Goal: Information Seeking & Learning: Learn about a topic

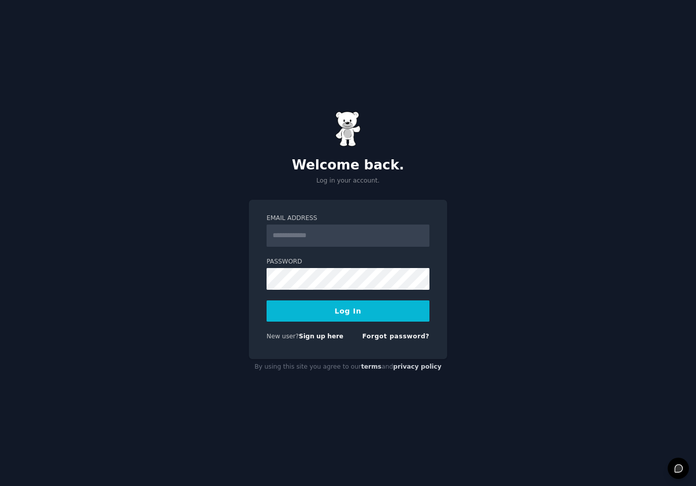
click at [288, 235] on input "Email Address" at bounding box center [348, 236] width 163 height 22
type input "**********"
click at [335, 307] on button "Log In" at bounding box center [348, 311] width 163 height 21
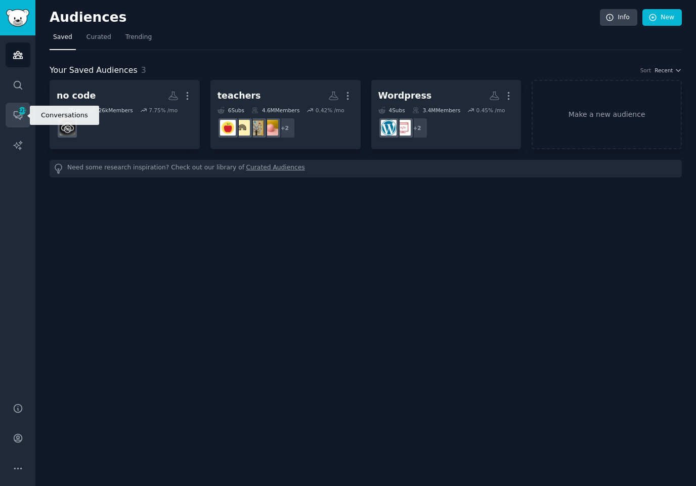
click at [10, 115] on link "Conversations 421" at bounding box center [18, 115] width 25 height 25
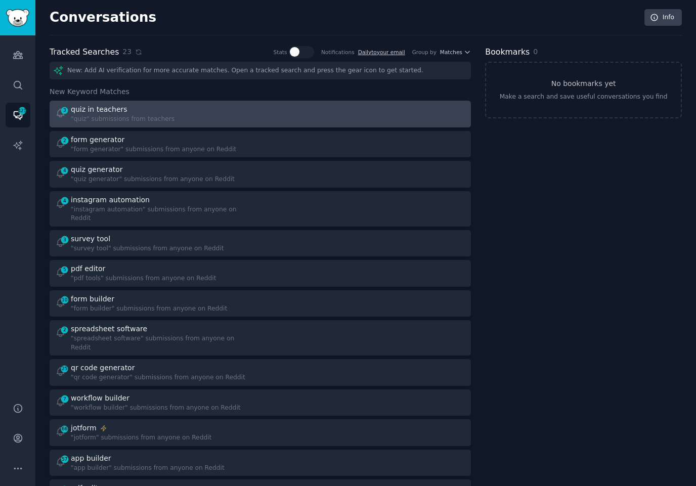
click at [192, 108] on div "3 quiz in teachers "quiz" submissions from teachers" at bounding box center [154, 114] width 198 height 20
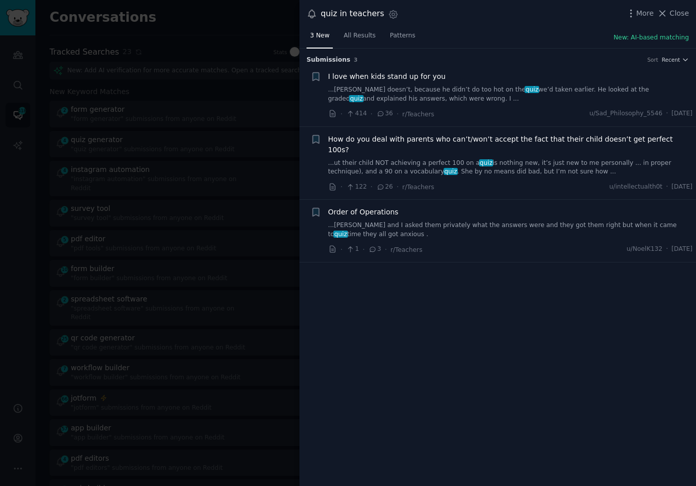
click at [187, 72] on div at bounding box center [348, 243] width 696 height 486
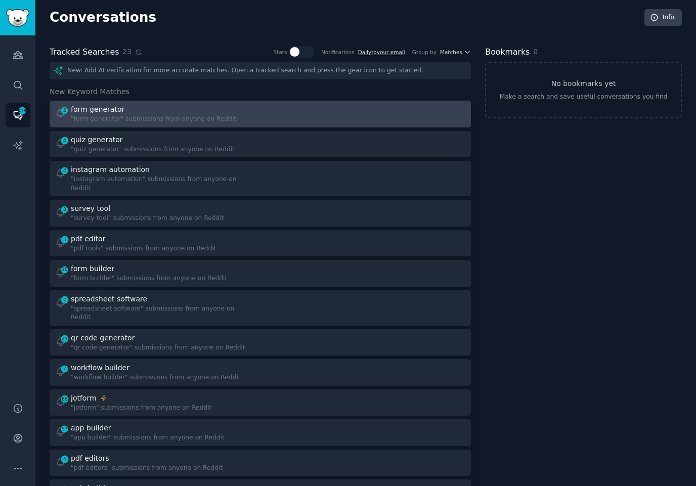
click at [259, 112] on div "2 form generator "form generator" submissions from anyone on Reddit" at bounding box center [260, 114] width 414 height 20
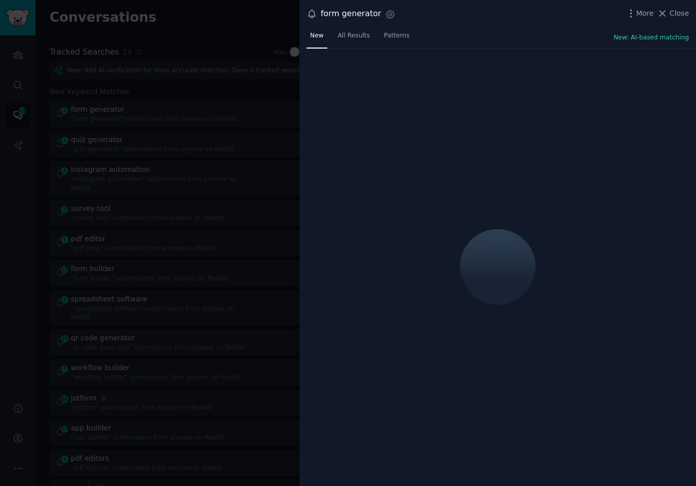
click at [522, 22] on div "form generator Settings More Close" at bounding box center [498, 14] width 397 height 28
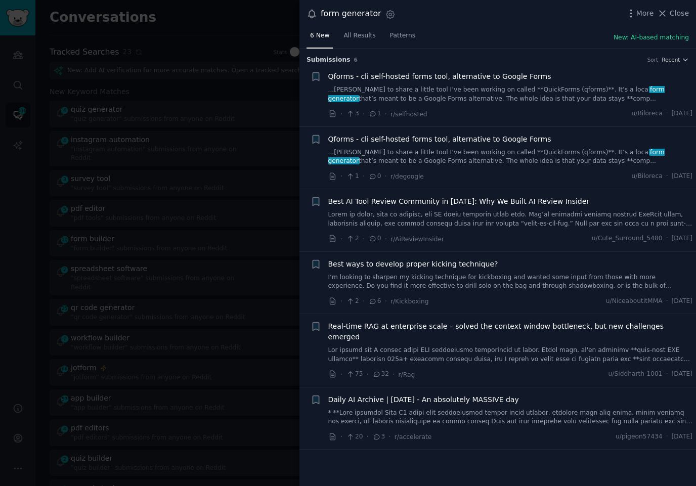
click at [201, 115] on div at bounding box center [348, 243] width 696 height 486
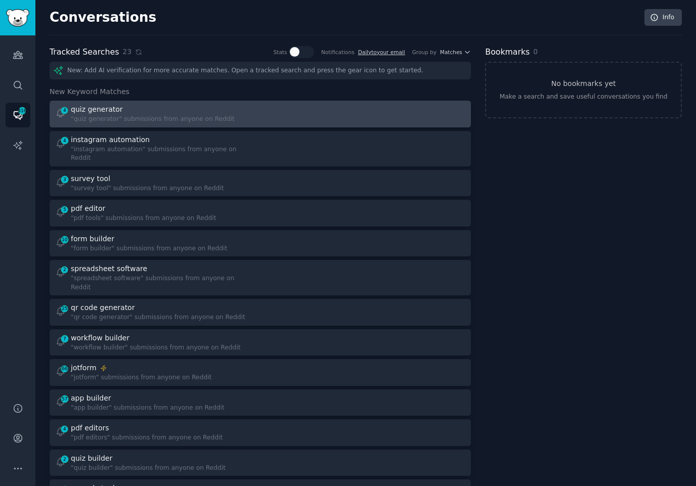
click at [327, 115] on div at bounding box center [367, 114] width 198 height 20
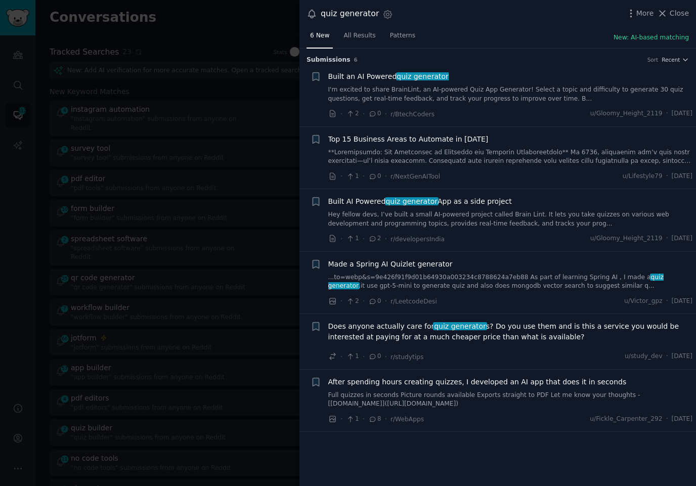
click at [508, 163] on link at bounding box center [510, 157] width 365 height 18
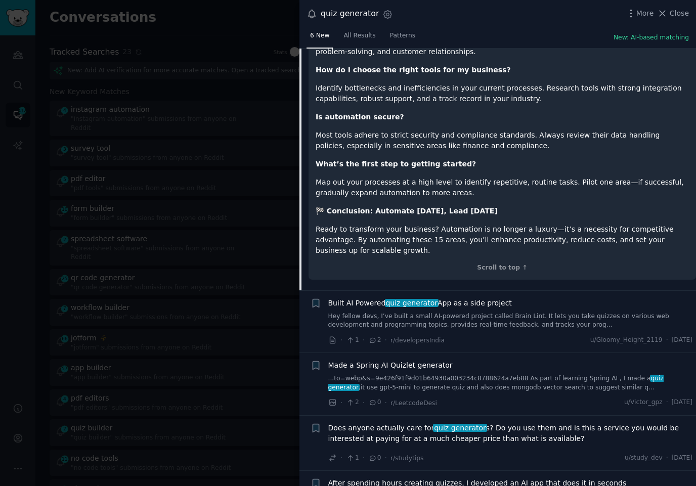
scroll to position [1037, 0]
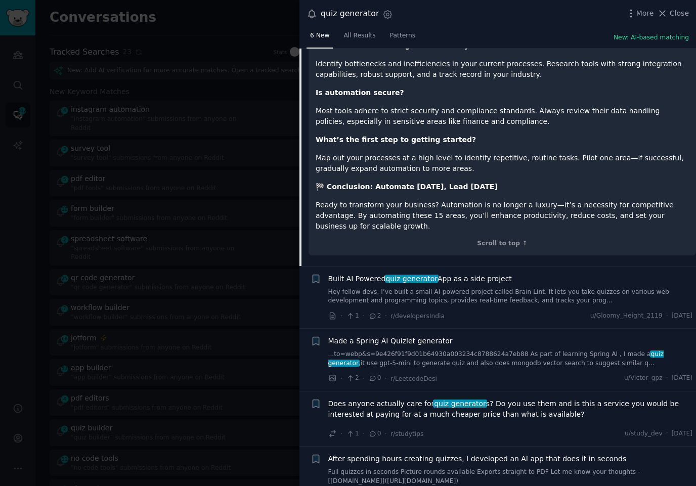
click at [197, 188] on div at bounding box center [348, 243] width 696 height 486
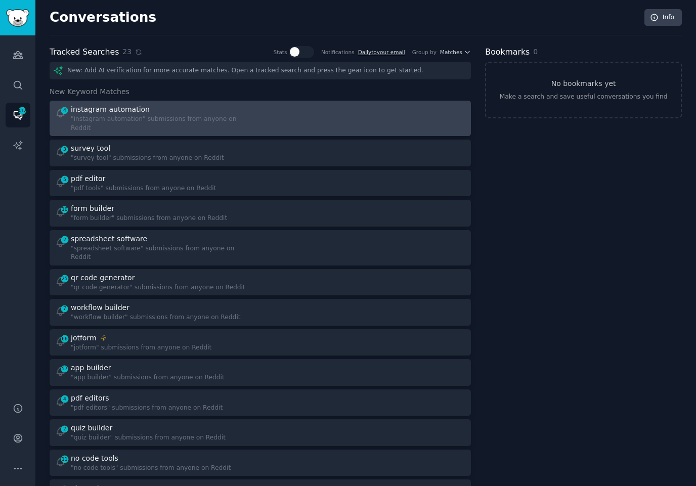
click at [310, 115] on div at bounding box center [367, 118] width 198 height 28
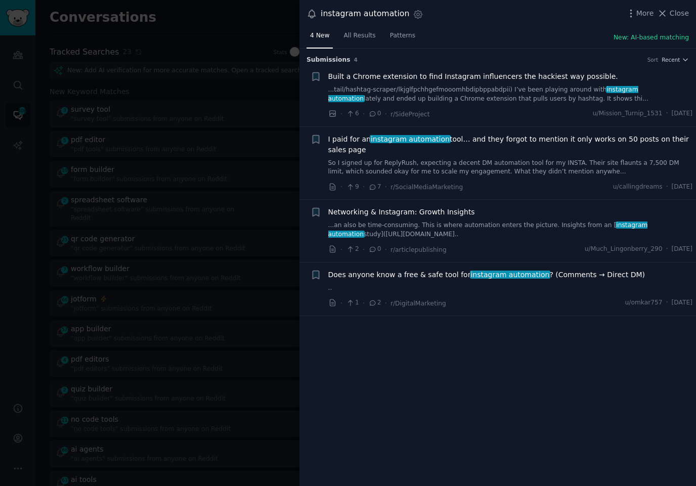
click at [463, 155] on div "I paid for an instagram automation tool… and they forgot to mention it only wor…" at bounding box center [510, 155] width 365 height 43
click at [461, 165] on link "So I signed up for ReplyRush, expecting a decent DM automation tool for my INST…" at bounding box center [510, 168] width 365 height 18
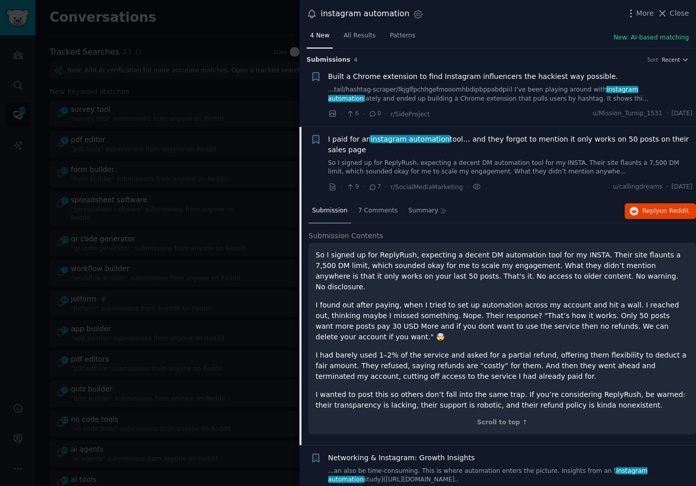
scroll to position [63, 0]
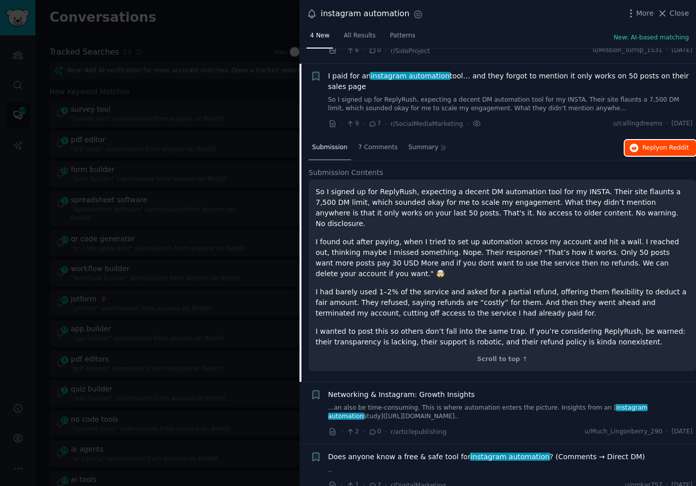
click at [639, 148] on button "Reply on Reddit" at bounding box center [660, 148] width 71 height 16
click at [554, 452] on span "Does anyone know a free & safe tool for instagram automation ? (Comments → Dire…" at bounding box center [486, 457] width 317 height 11
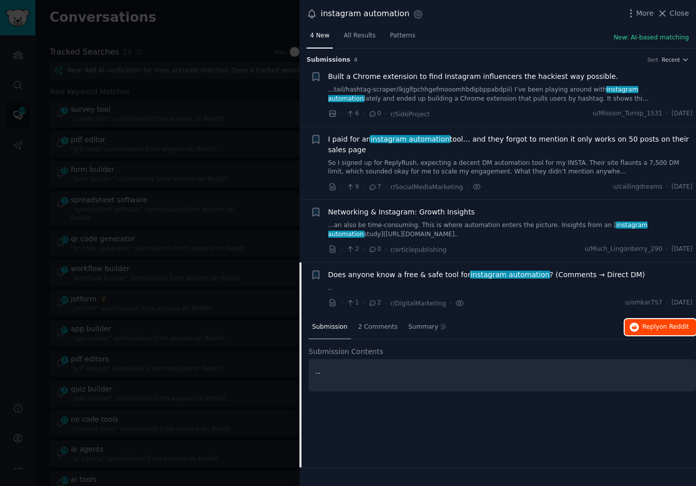
click at [637, 327] on icon "button" at bounding box center [634, 327] width 9 height 9
click at [239, 106] on div at bounding box center [348, 243] width 696 height 486
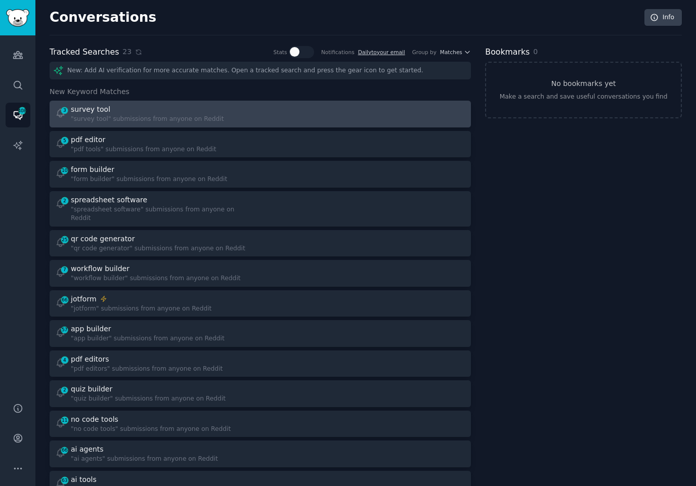
click at [310, 107] on div at bounding box center [367, 114] width 198 height 20
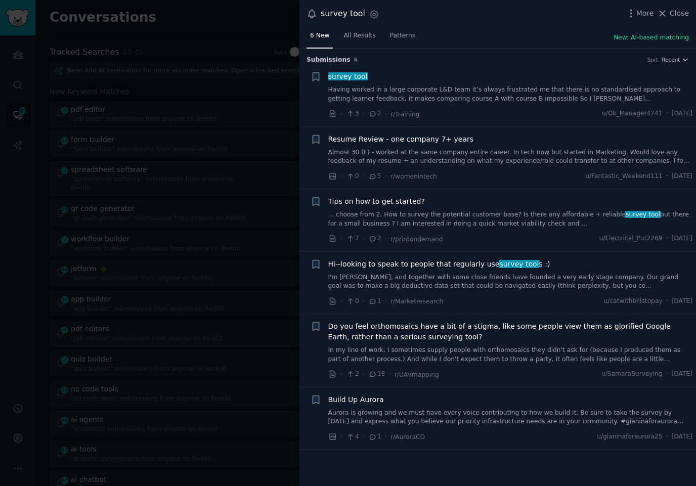
click at [517, 93] on link "Having worked in a large corporate L&D team it’s always frustrated me that ther…" at bounding box center [510, 95] width 365 height 18
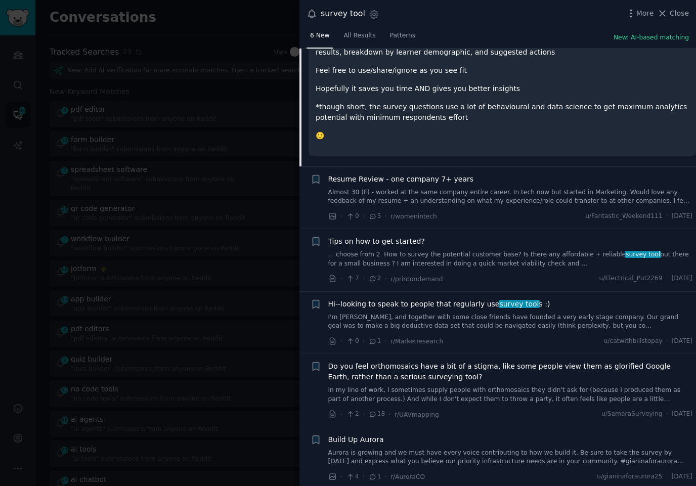
scroll to position [244, 0]
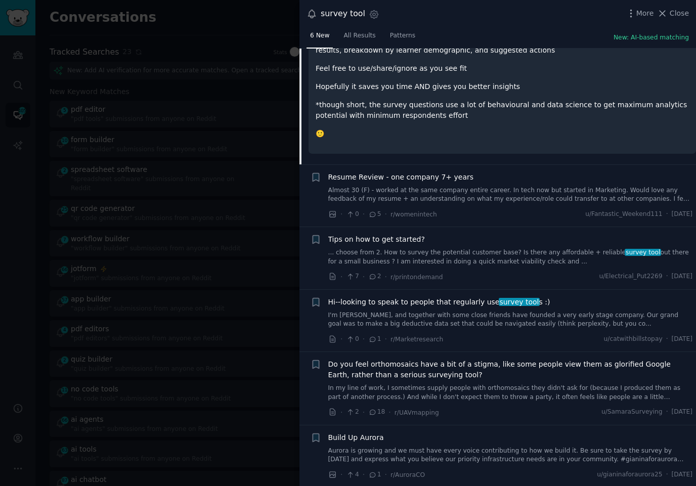
click at [516, 218] on div "· 0 · 5 · r/womenintech u/Fantastic_Weekend111 · [DATE]" at bounding box center [510, 214] width 365 height 11
click at [477, 263] on link "... choose from 2. How to survey the potential customer base? Is there any affo…" at bounding box center [510, 257] width 365 height 18
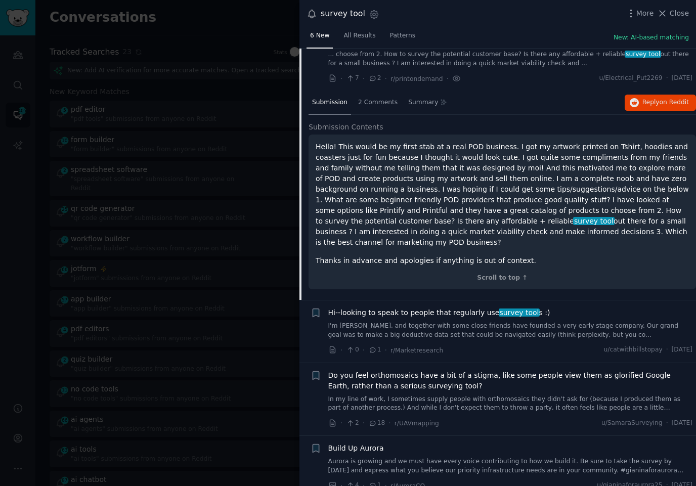
scroll to position [141, 0]
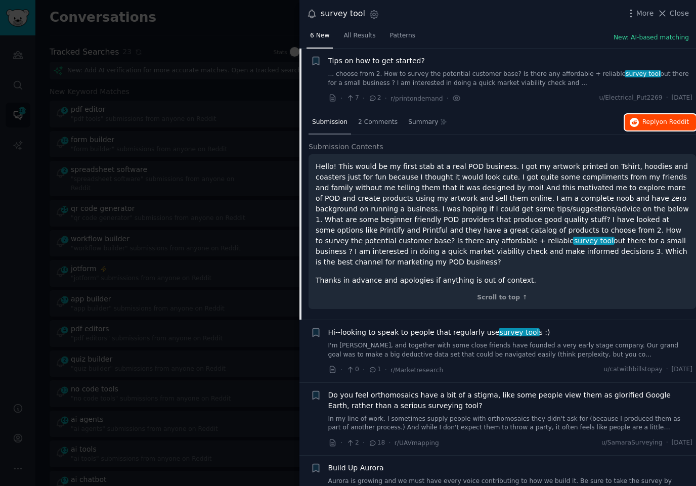
click at [656, 118] on span "Reply on Reddit" at bounding box center [666, 122] width 47 height 9
click at [477, 365] on div "· 0 · 1 · r/Marketresearch u/catwithbillstopay · [DATE]" at bounding box center [510, 370] width 365 height 11
click at [470, 345] on link "I'm [PERSON_NAME], and together with some close friends have founded a very ear…" at bounding box center [510, 351] width 365 height 18
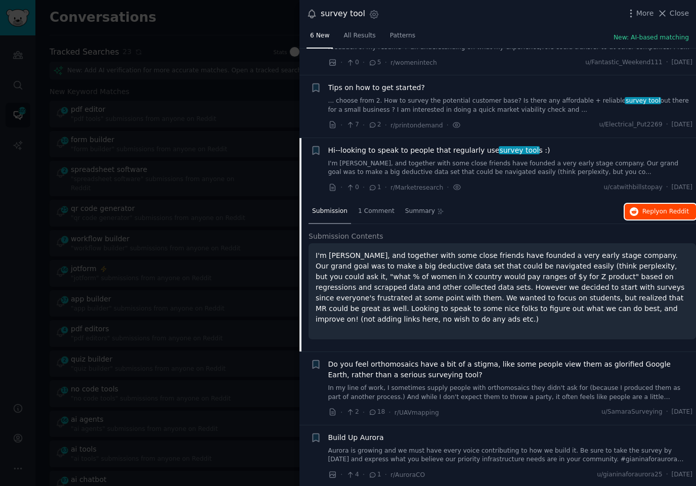
click at [646, 216] on button "Reply on Reddit" at bounding box center [660, 212] width 71 height 16
click at [252, 250] on div at bounding box center [348, 243] width 696 height 486
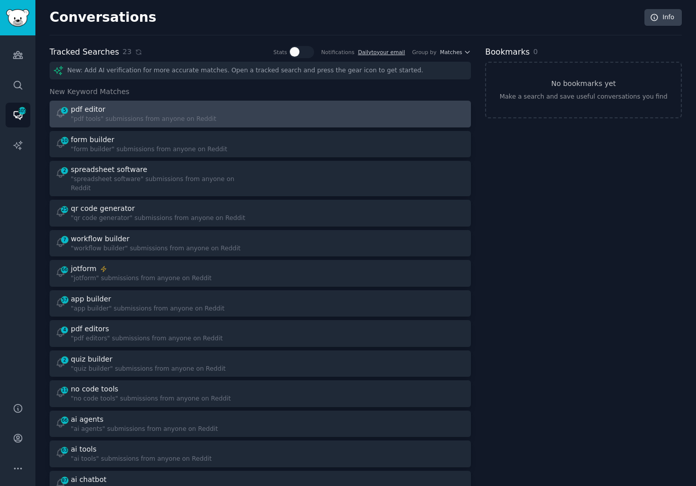
click at [246, 118] on div "5 pdf editor "pdf tools" submissions from anyone on Reddit" at bounding box center [154, 114] width 198 height 20
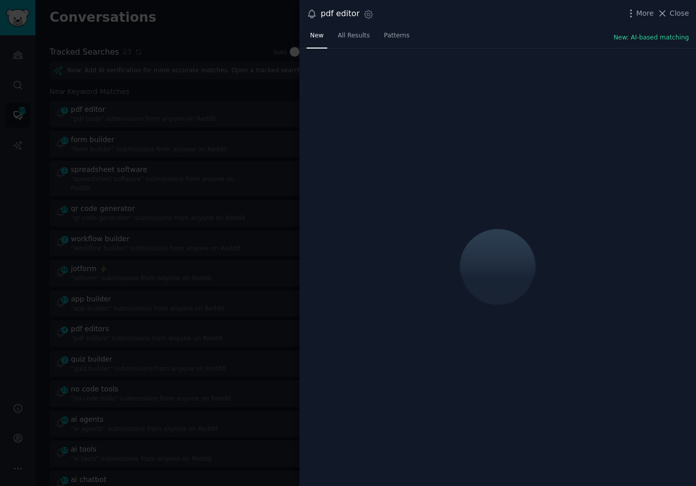
click at [518, 31] on div "New All Results Patterns New: AI-based matching" at bounding box center [498, 38] width 397 height 21
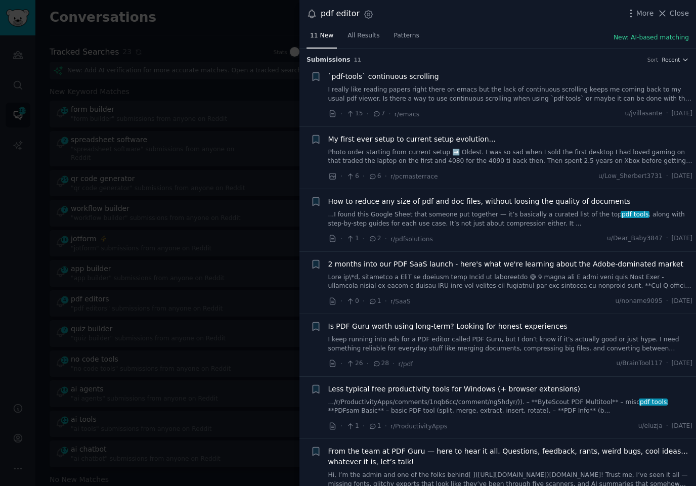
click at [486, 90] on link "I really like reading papers right there on emacs but the lack of continuous sc…" at bounding box center [510, 95] width 365 height 18
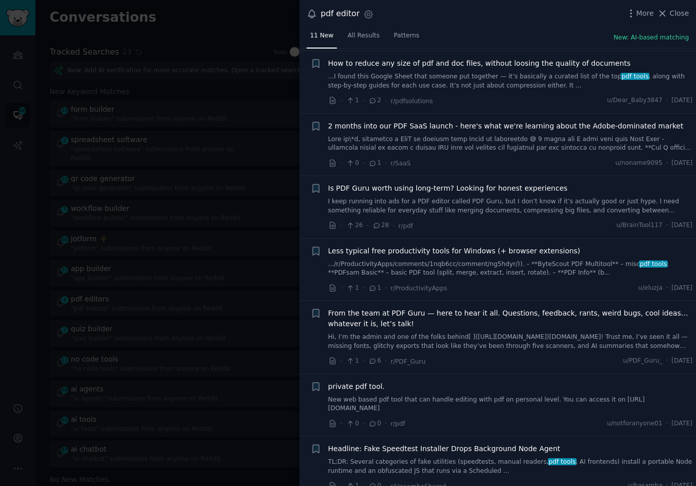
scroll to position [296, 0]
click at [479, 259] on link ".../r/ProductivityApps/comments/1nqb6cc/comment/ng5hdyr/)). – **ByteScout PDF M…" at bounding box center [510, 268] width 365 height 18
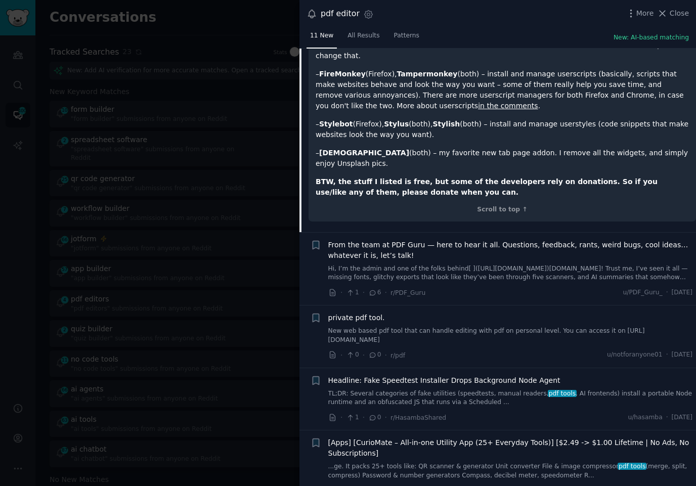
scroll to position [1364, 0]
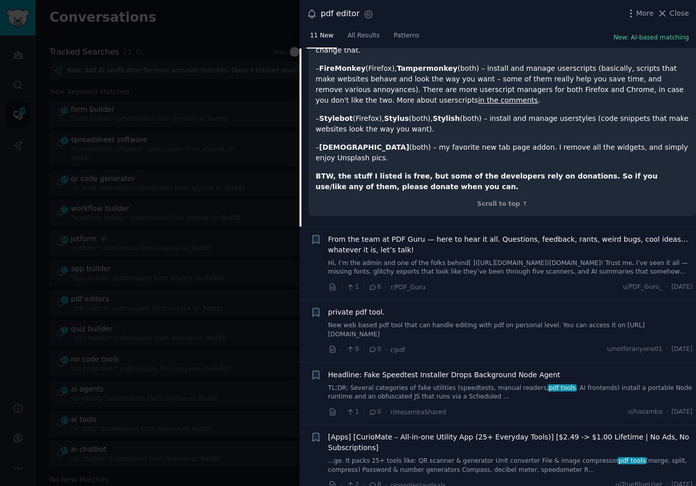
click at [164, 166] on div at bounding box center [348, 243] width 696 height 486
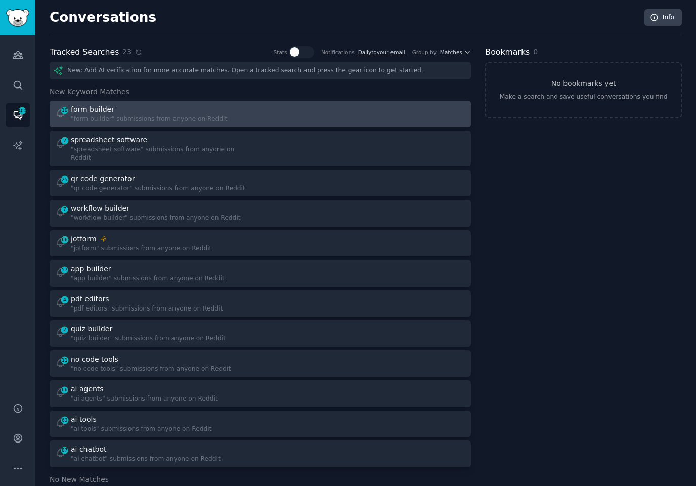
click at [292, 110] on div at bounding box center [367, 114] width 198 height 20
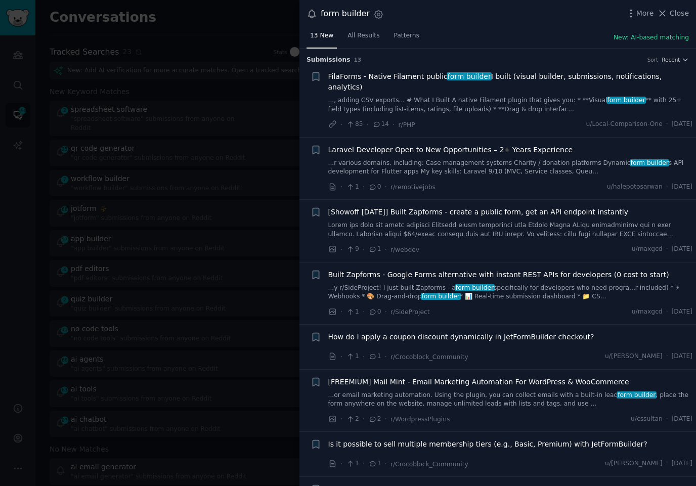
click at [501, 45] on div "13 New All Results Patterns New: AI-based matching" at bounding box center [498, 38] width 397 height 21
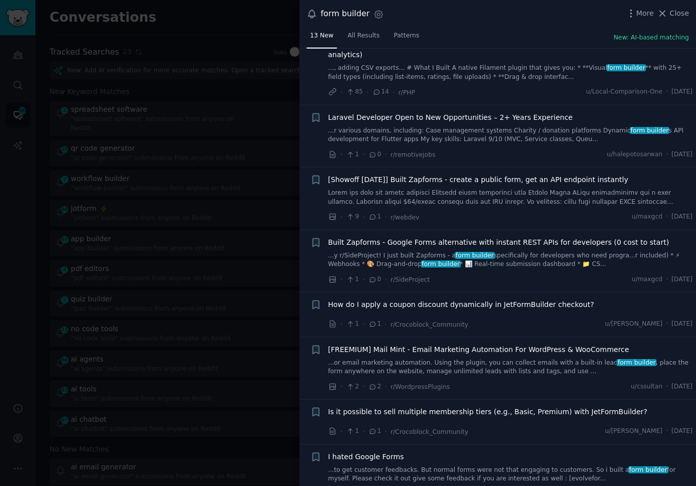
scroll to position [33, 0]
click at [504, 148] on div "· 1 · 0 · r/remotivejobs u/halepotosarwan · [DATE]" at bounding box center [510, 153] width 365 height 11
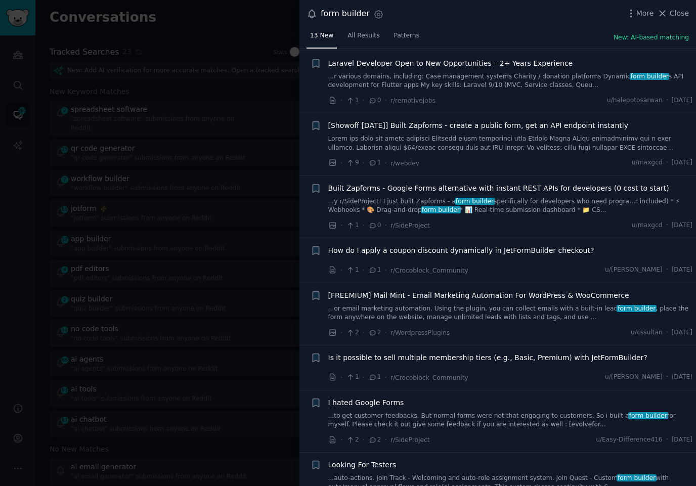
click at [536, 265] on div "· 1 · 1 · r/Crocoblock_Community u/[PERSON_NAME] · [DATE]" at bounding box center [510, 270] width 365 height 11
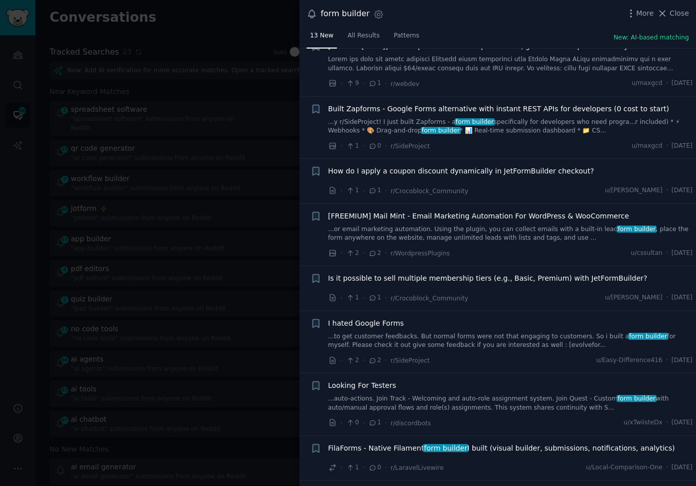
scroll to position [171, 0]
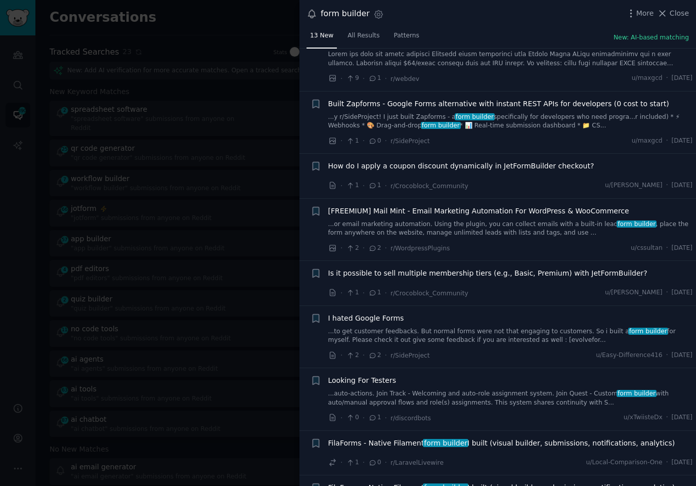
click at [473, 327] on link "...to get customer feedbacks. But normal forms were not that engaging to custom…" at bounding box center [510, 336] width 365 height 18
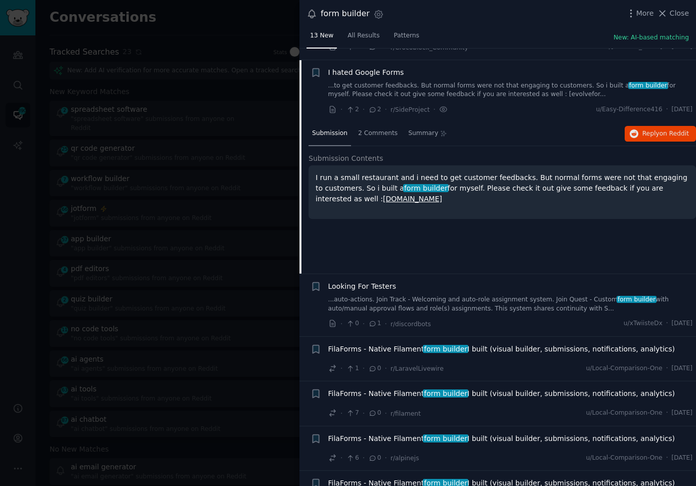
scroll to position [451, 0]
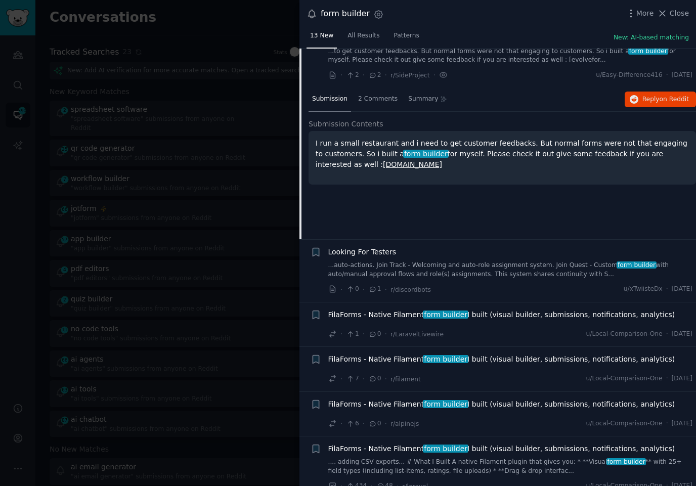
click at [161, 153] on div at bounding box center [348, 243] width 696 height 486
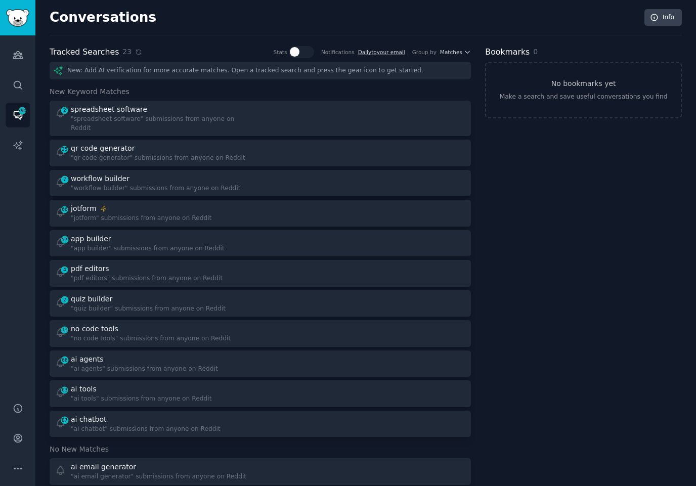
click at [310, 99] on div "New: Add AI verification for more accurate matches. Open a tracked search and p…" at bounding box center [261, 458] width 422 height 792
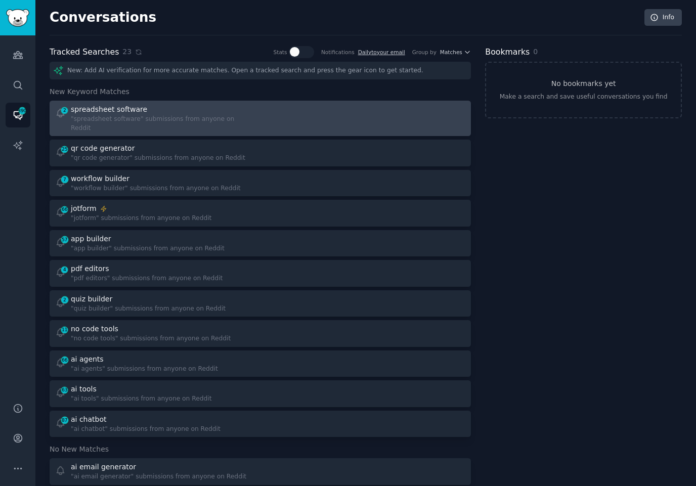
click at [308, 113] on div at bounding box center [367, 118] width 198 height 28
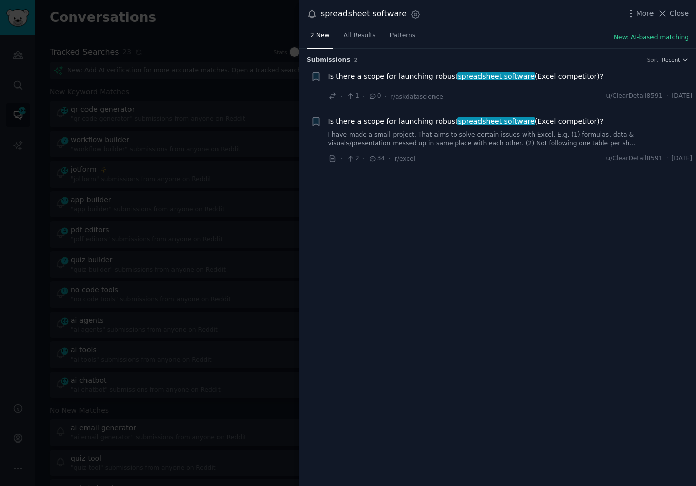
click at [274, 111] on div at bounding box center [348, 243] width 696 height 486
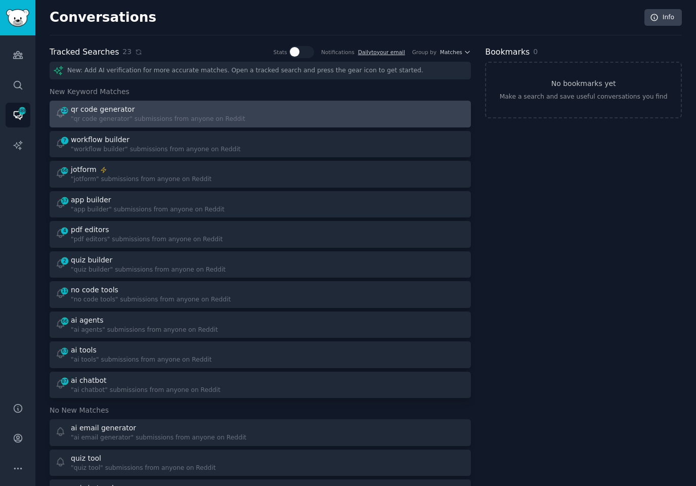
click at [273, 111] on div at bounding box center [367, 114] width 198 height 20
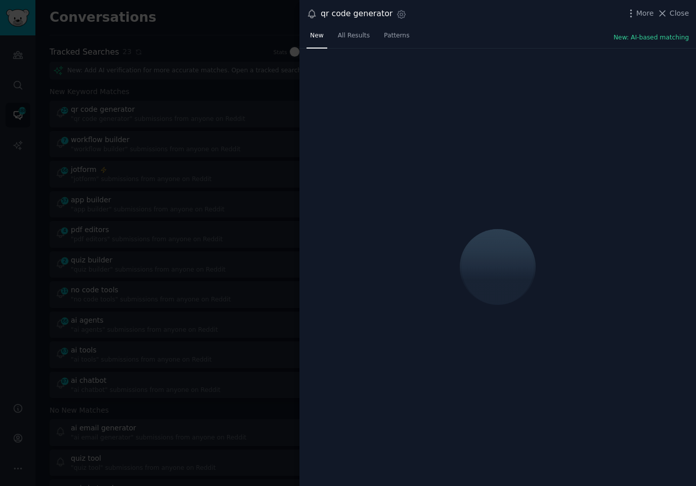
click at [533, 23] on div "qr code generator Settings More Close" at bounding box center [498, 14] width 397 height 28
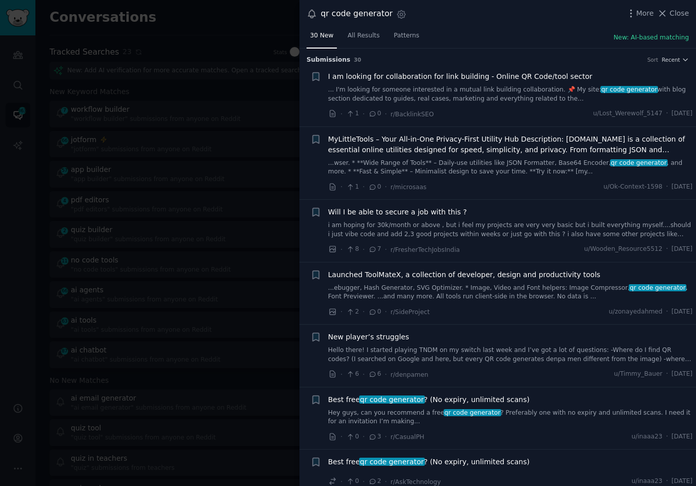
click at [514, 36] on div "30 New All Results Patterns New: AI-based matching" at bounding box center [498, 38] width 397 height 21
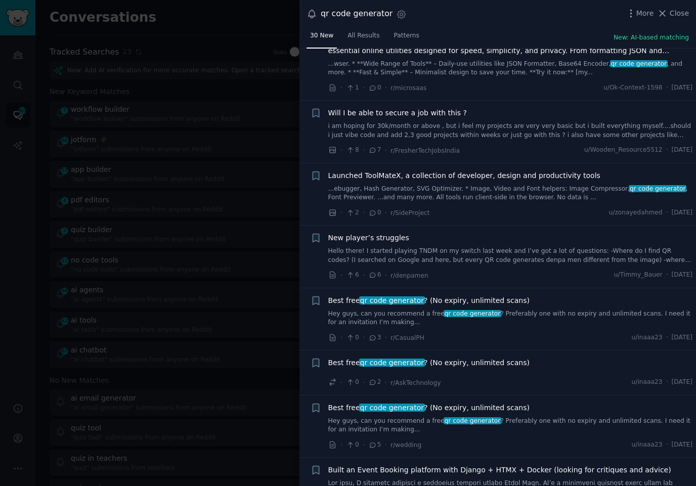
scroll to position [98, 0]
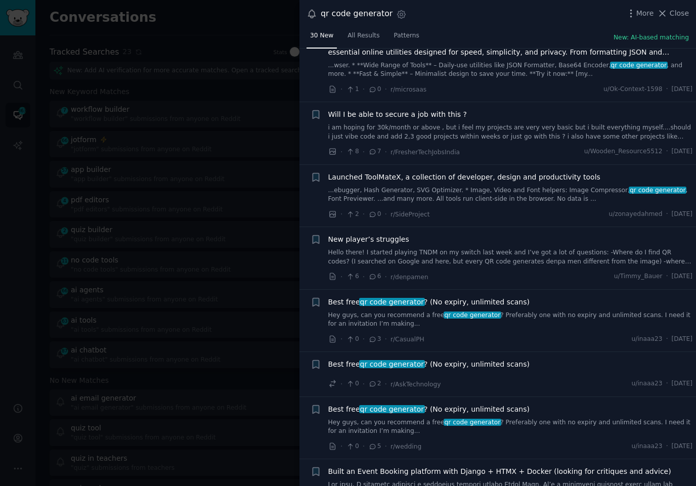
click at [539, 311] on link "Hey guys, can you recommend a free qr code generator ? Preferably one with no e…" at bounding box center [510, 320] width 365 height 18
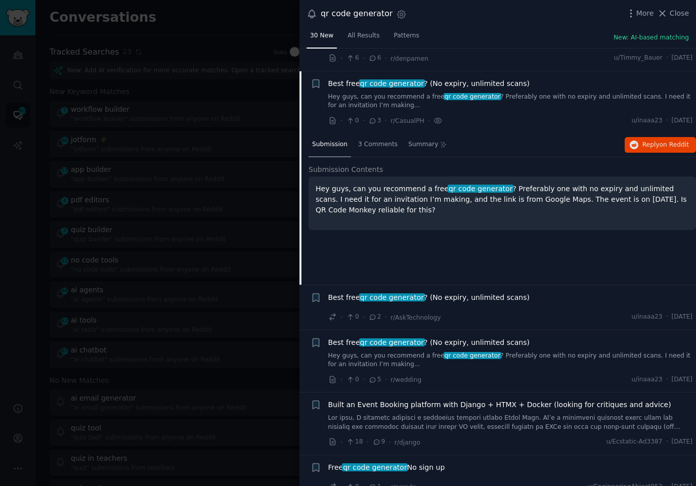
scroll to position [338, 0]
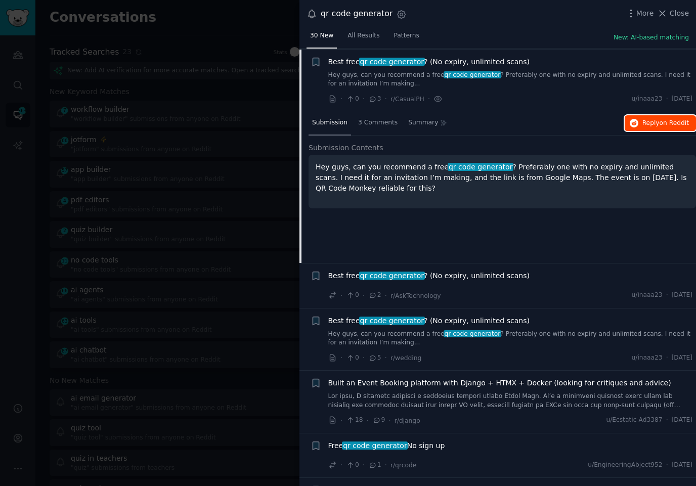
click at [643, 120] on span "Reply on Reddit" at bounding box center [666, 123] width 47 height 9
click at [501, 275] on span "Best free qr code generator ? (No expiry, unlimited scans)" at bounding box center [428, 276] width 201 height 11
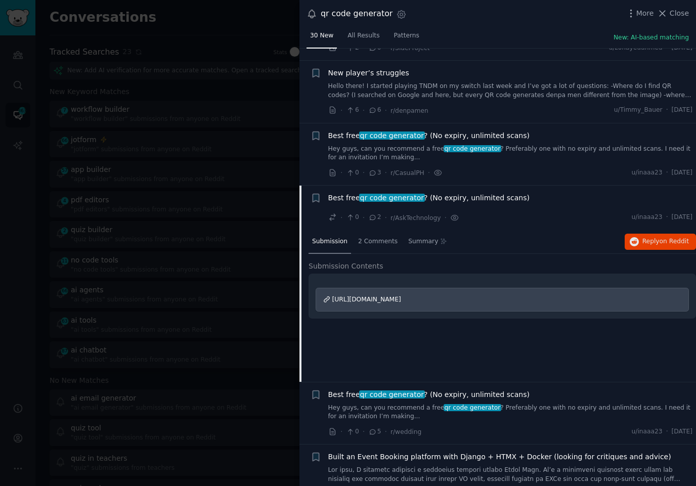
scroll to position [265, 0]
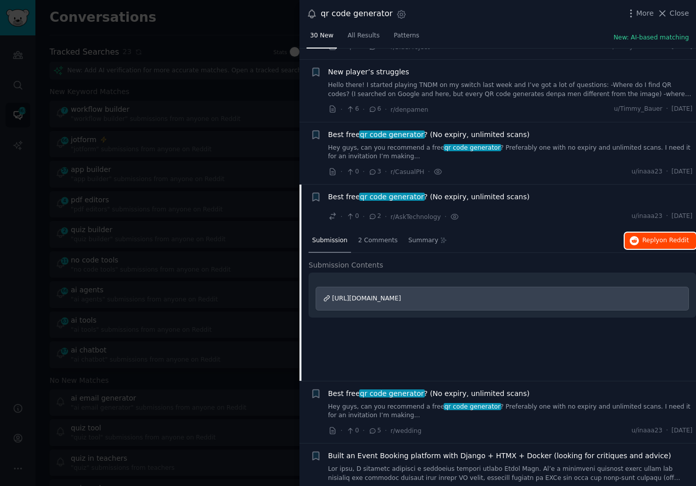
click at [649, 237] on span "Reply on Reddit" at bounding box center [666, 240] width 47 height 9
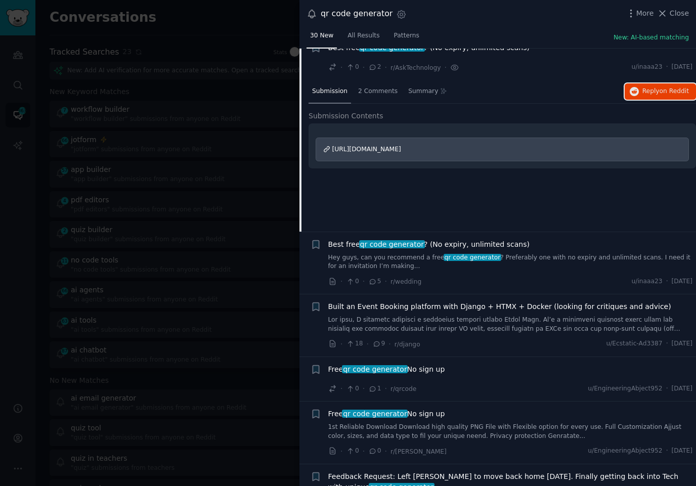
scroll to position [413, 0]
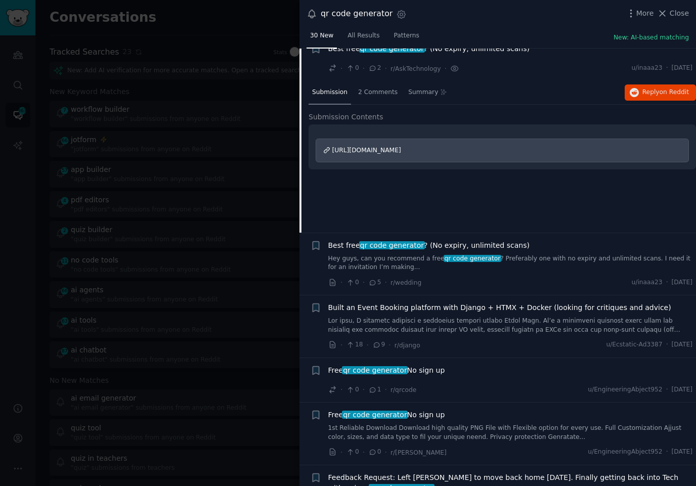
click at [486, 275] on div "Best free qr code generator ? (No expiry, unlimited scans) Hey guys, can you re…" at bounding box center [510, 264] width 365 height 48
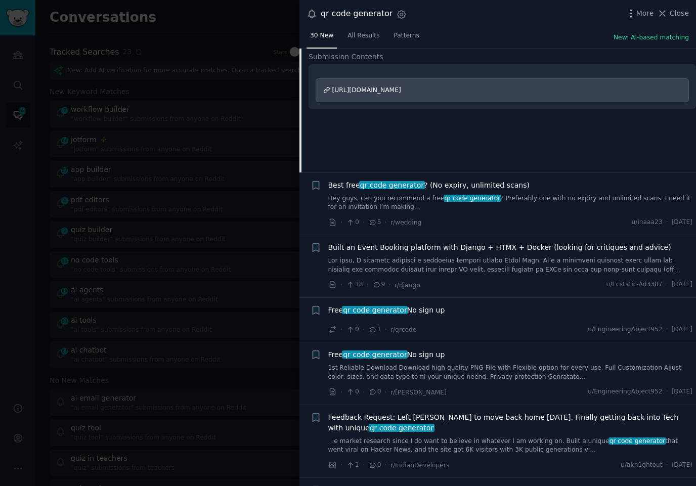
scroll to position [474, 0]
click at [491, 267] on link at bounding box center [510, 265] width 365 height 18
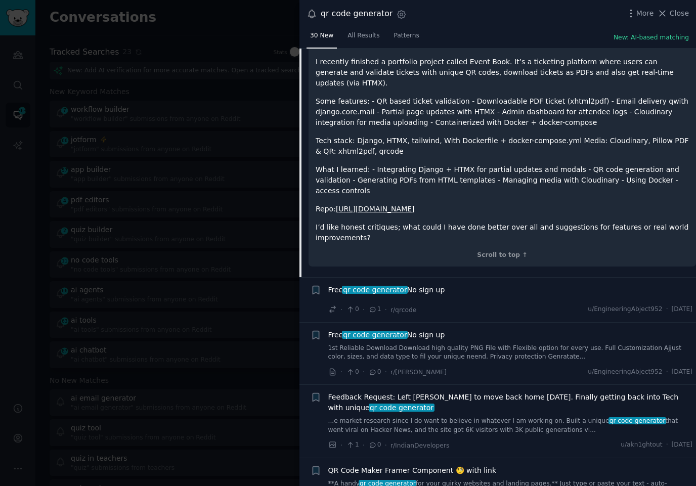
scroll to position [633, 0]
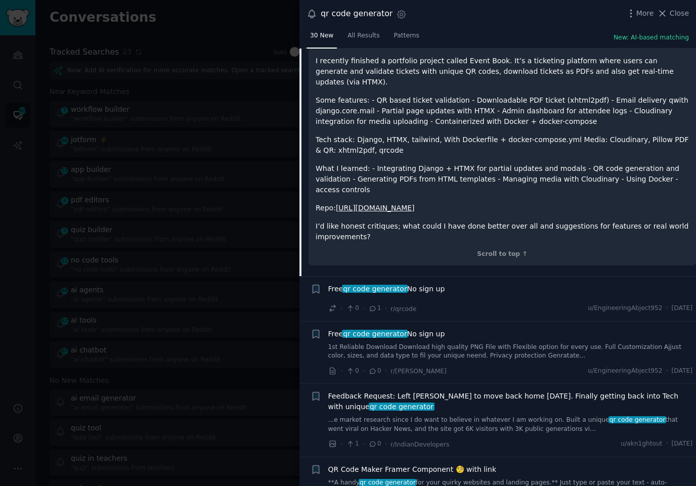
click at [481, 343] on link "1st Reliable Download Download high quality PNG File with Flexible option for e…" at bounding box center [510, 352] width 365 height 18
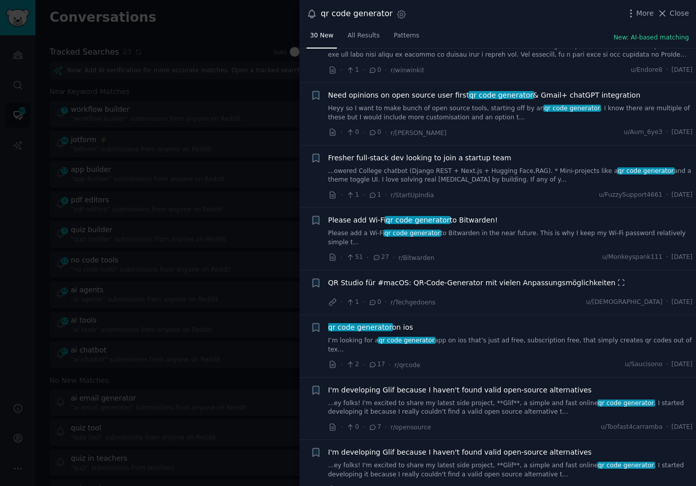
scroll to position [995, 0]
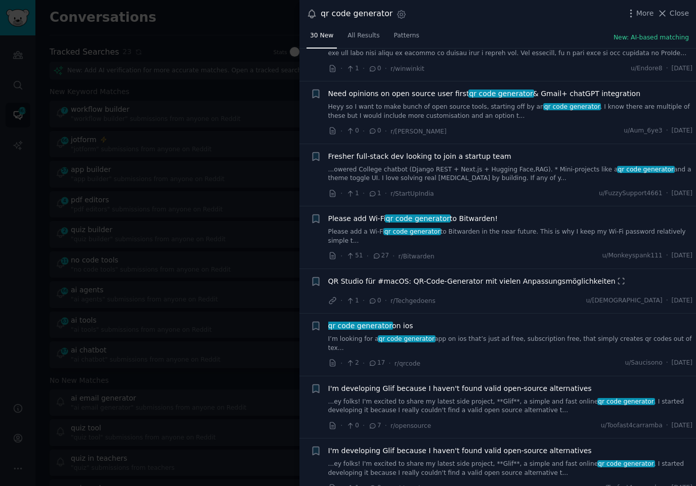
click at [482, 335] on link "I’m looking for a qr code generator app on ios that’s just ad free, subscriptio…" at bounding box center [510, 344] width 365 height 18
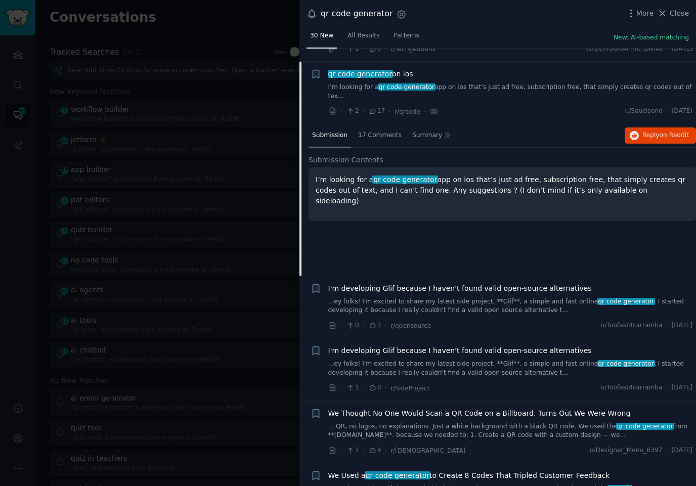
scroll to position [1098, 0]
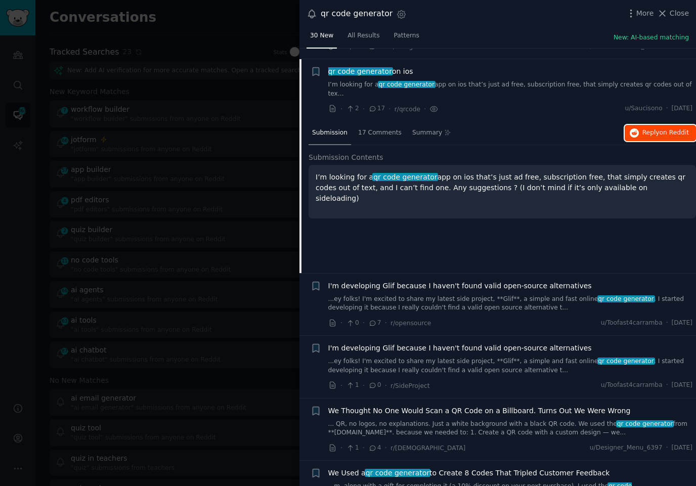
click at [647, 129] on span "Reply on Reddit" at bounding box center [666, 133] width 47 height 9
click at [377, 228] on div "Submission 17 Comments Summary Reply on Reddit Submission Contents I’m looking …" at bounding box center [503, 197] width 388 height 152
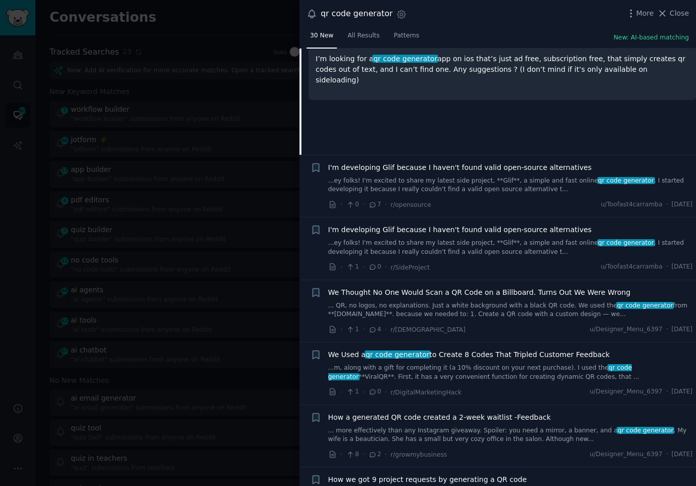
scroll to position [1216, 0]
click at [493, 302] on link "... QR, no logos, no explanations. Just a white background with a black QR code…" at bounding box center [510, 311] width 365 height 18
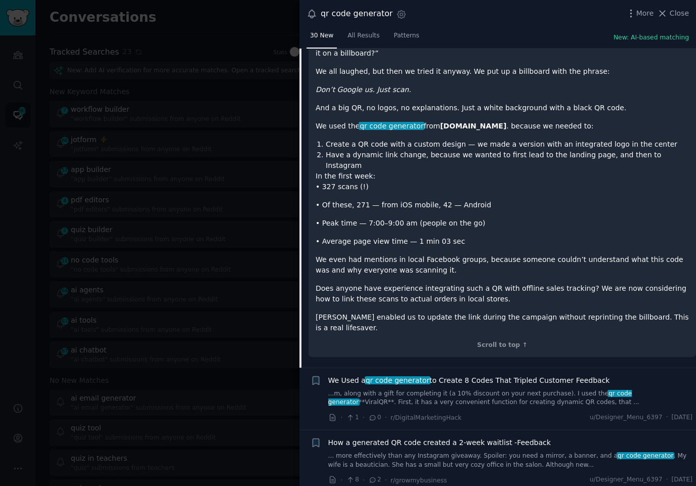
scroll to position [1434, 0]
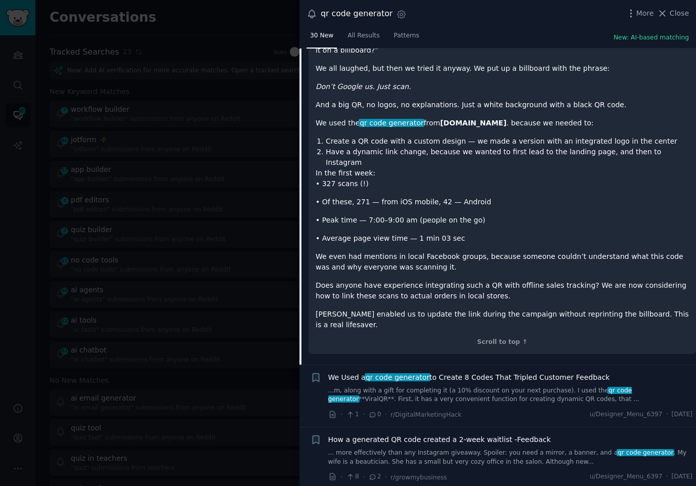
click at [503, 280] on p "Does anyone have experience integrating such a QR with offline sales tracking? …" at bounding box center [502, 290] width 373 height 21
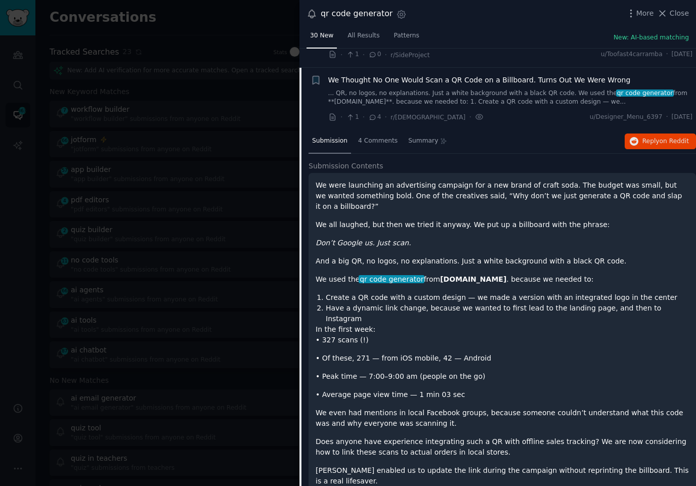
scroll to position [1277, 0]
click at [646, 137] on span "Reply on Reddit" at bounding box center [666, 141] width 47 height 9
click at [514, 293] on li "Create a QR code with a custom design — we made a version with an integrated lo…" at bounding box center [507, 298] width 363 height 11
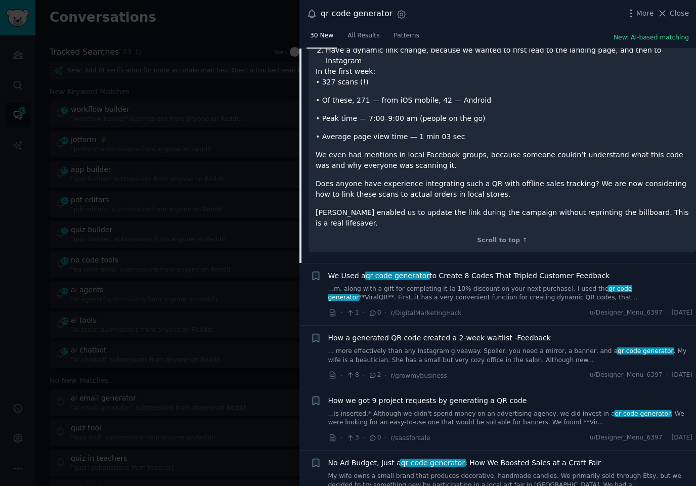
scroll to position [1537, 0]
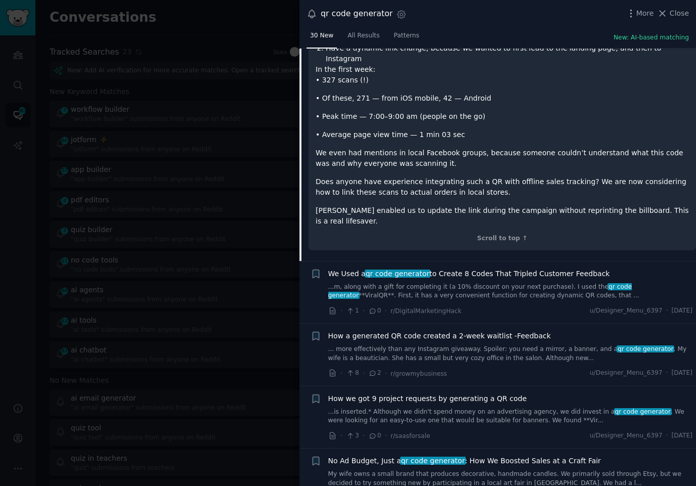
click at [491, 283] on link "...m, along with a gift for completing it (a 10% discount on your next purchase…" at bounding box center [510, 292] width 365 height 18
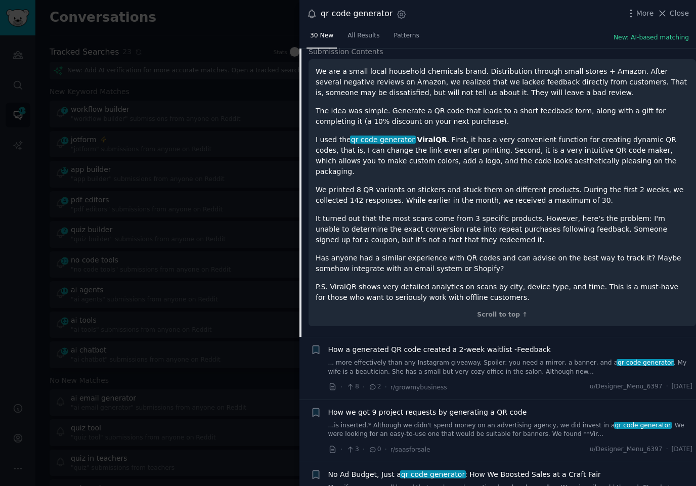
scroll to position [1465, 0]
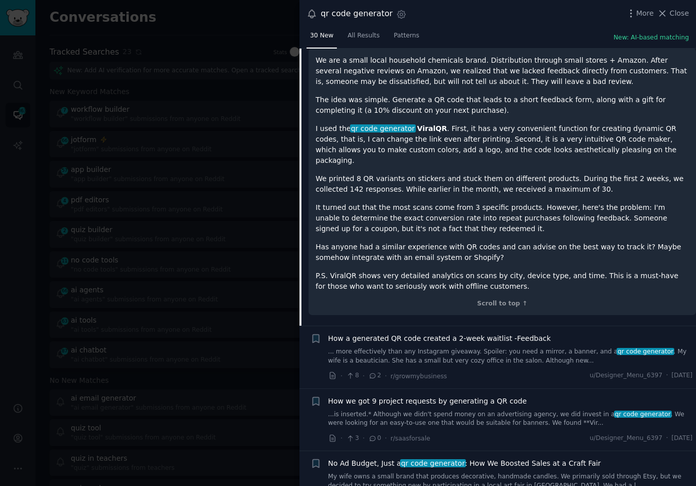
click at [501, 271] on p "P.S. ViralQR shows very detailed analytics on scans by city, device type, and t…" at bounding box center [502, 281] width 373 height 21
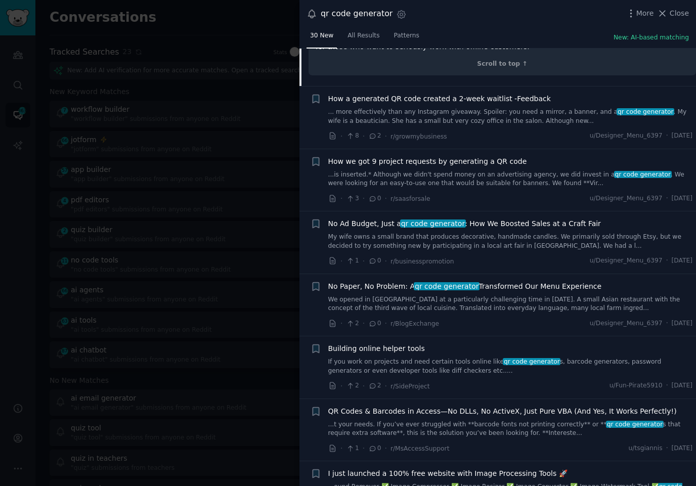
scroll to position [1711, 0]
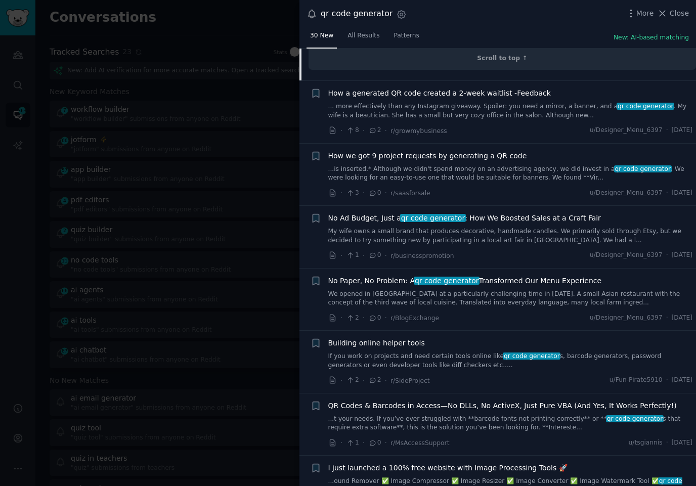
click at [445, 352] on link "If you work on projects and need certain tools online like qr code generator s,…" at bounding box center [510, 361] width 365 height 18
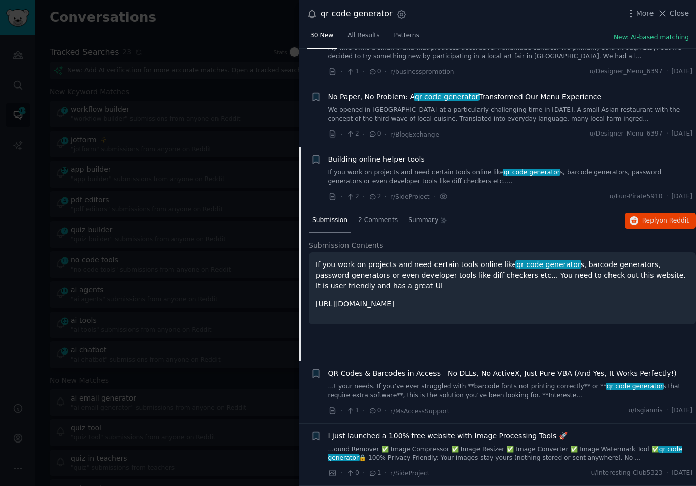
scroll to position [1552, 0]
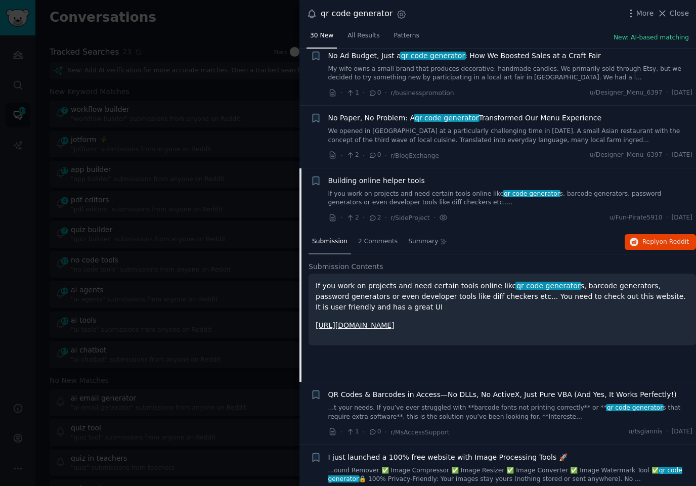
click at [201, 205] on div at bounding box center [348, 243] width 696 height 486
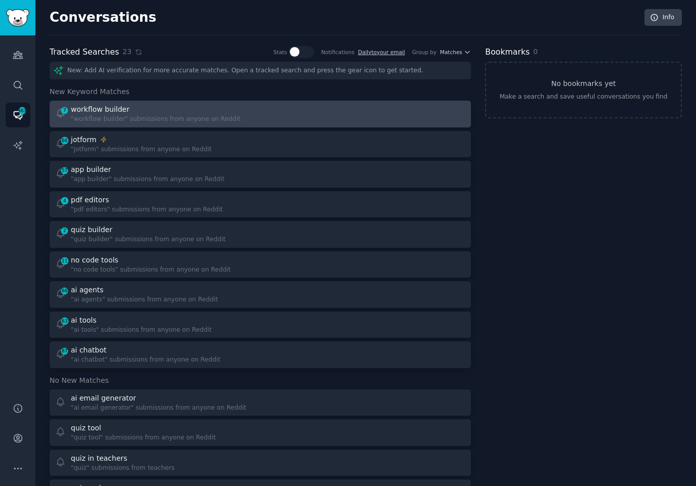
click at [297, 107] on div at bounding box center [367, 114] width 198 height 20
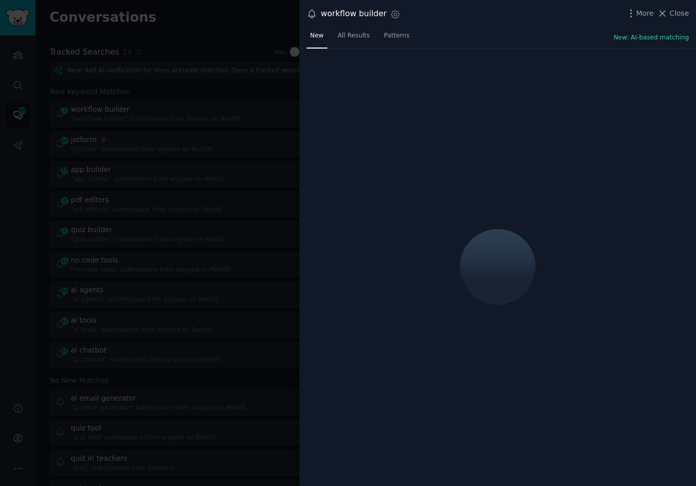
click at [558, 26] on div "workflow builder Settings More Close" at bounding box center [498, 14] width 397 height 28
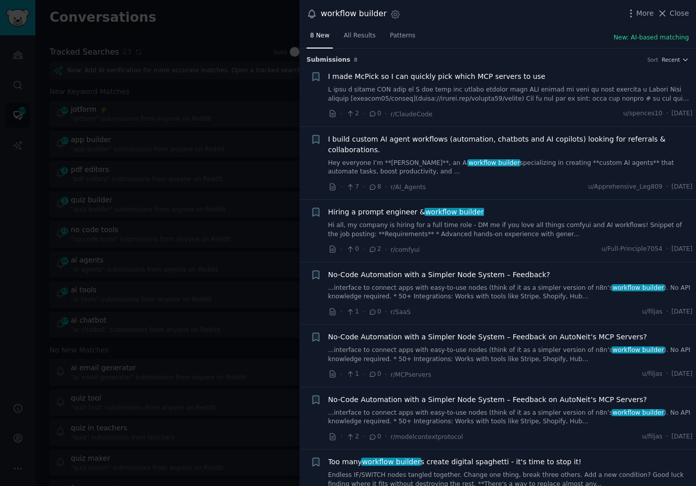
click at [526, 164] on link "Hey everyone I’m **[PERSON_NAME]**, an AI workflow builder specializing in crea…" at bounding box center [510, 168] width 365 height 18
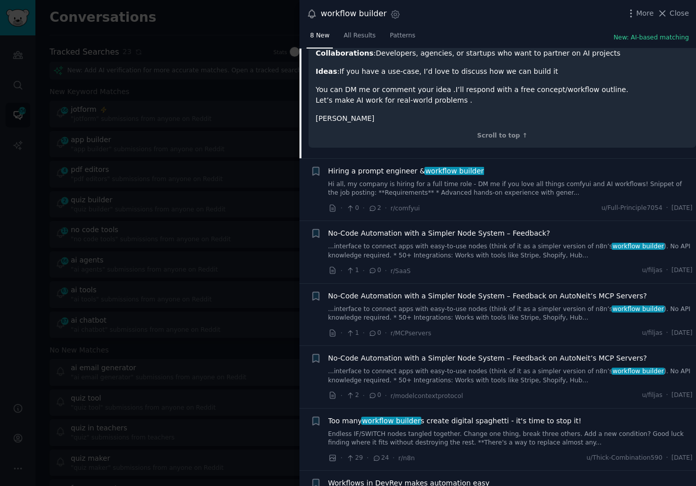
scroll to position [363, 0]
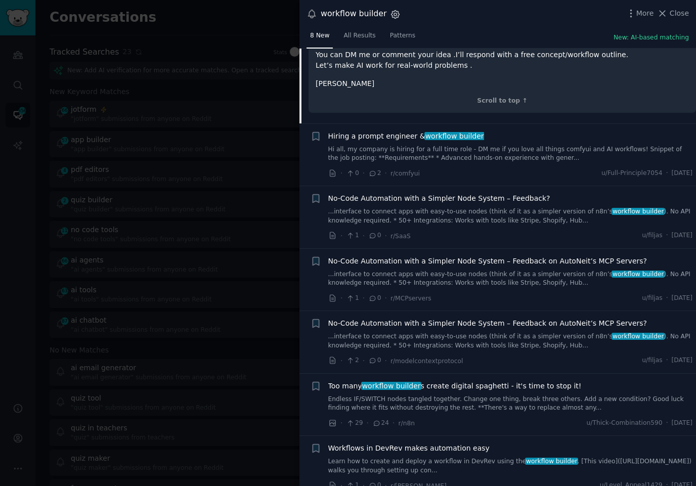
click at [394, 15] on icon "button" at bounding box center [395, 14] width 3 height 3
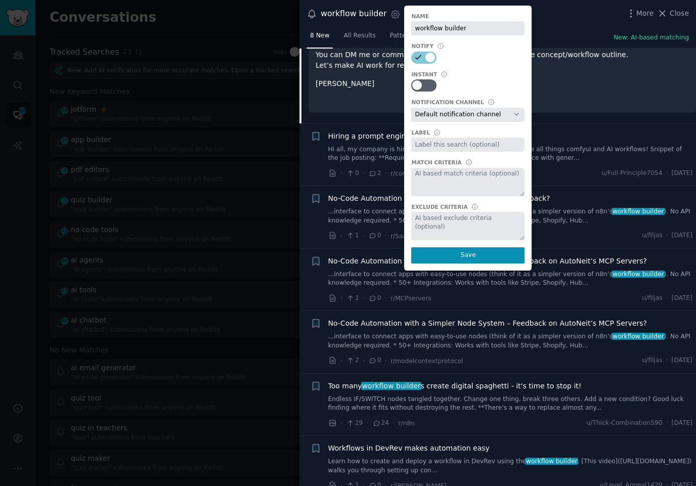
drag, startPoint x: 552, startPoint y: 49, endPoint x: 583, endPoint y: 31, distance: 36.0
click at [553, 50] on p "You can DM me or comment your idea .I’ll respond with a free concept/workflow o…" at bounding box center [502, 60] width 373 height 21
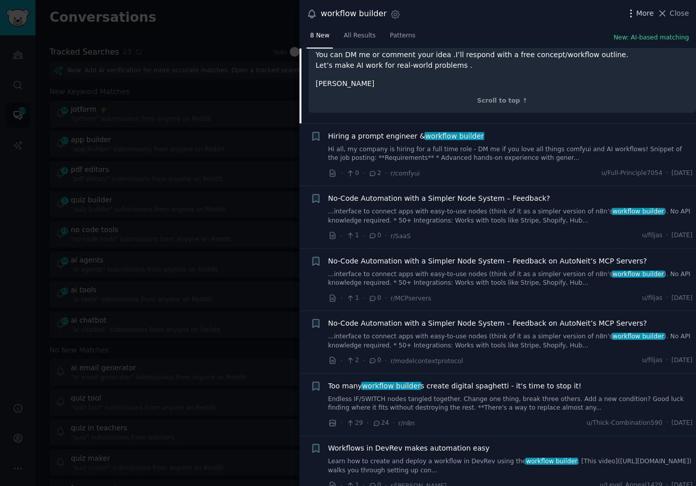
click at [627, 13] on icon "button" at bounding box center [631, 13] width 11 height 11
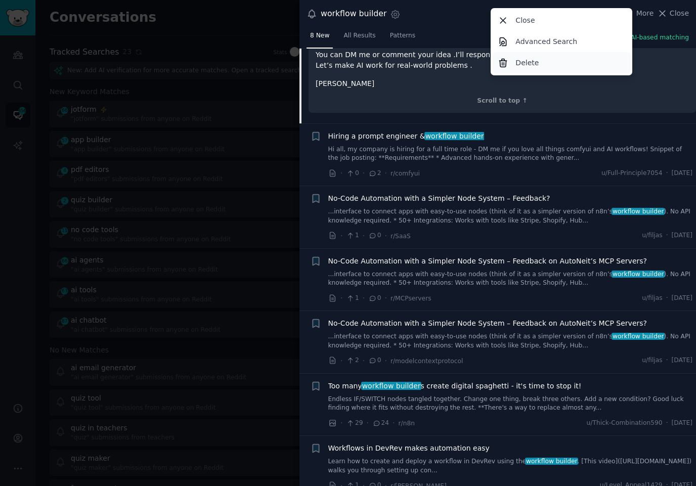
click at [526, 64] on p "Delete" at bounding box center [527, 63] width 23 height 11
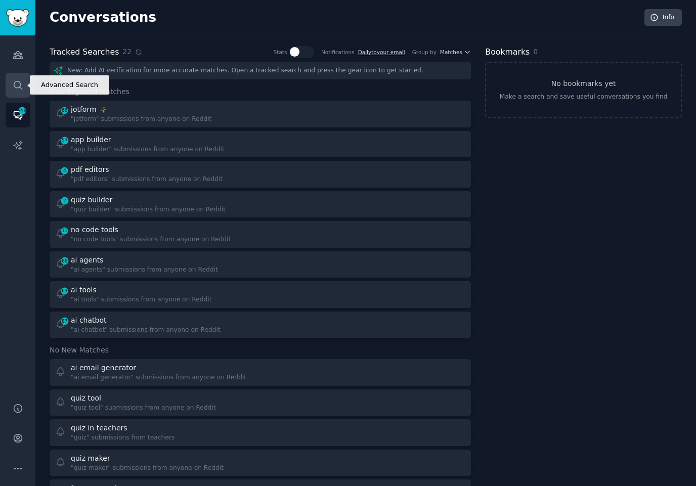
click at [23, 82] on link "Search" at bounding box center [18, 85] width 25 height 25
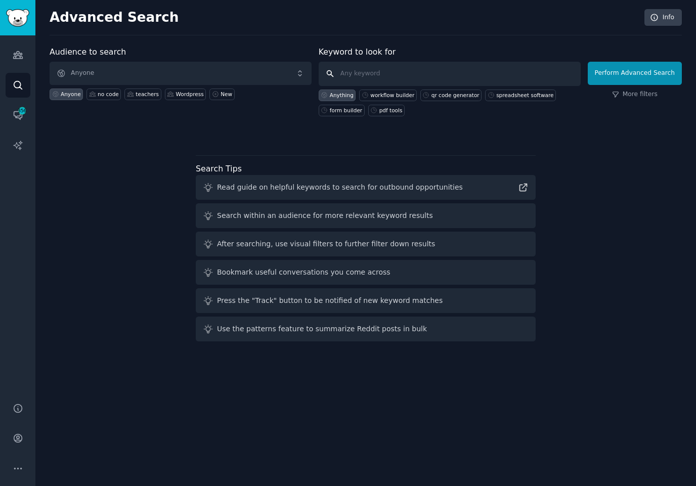
click at [358, 76] on input "text" at bounding box center [450, 74] width 262 height 24
type input "wordpress plugins"
click button "Perform Advanced Search" at bounding box center [635, 73] width 94 height 23
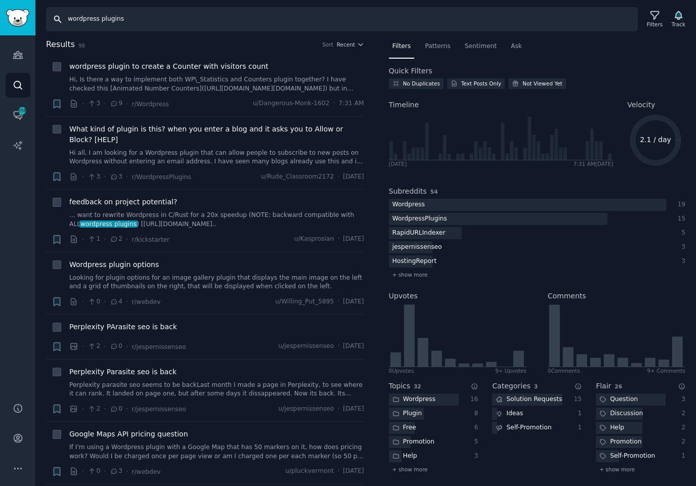
click at [104, 18] on input "wordpress plugins" at bounding box center [342, 19] width 592 height 24
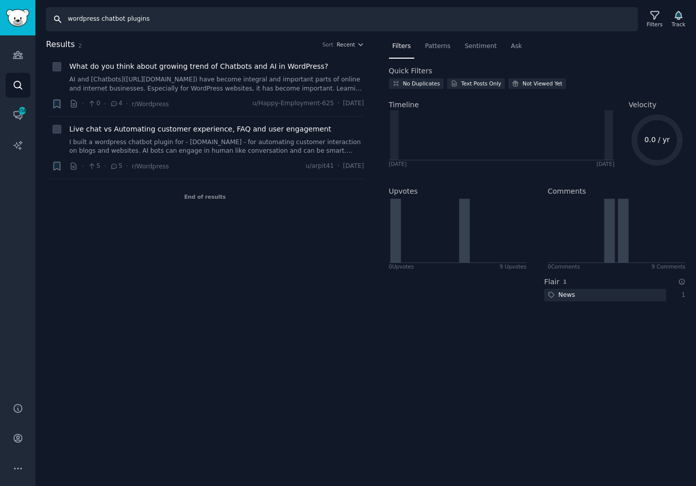
click at [168, 20] on input "wordpress chatbot plugins" at bounding box center [342, 19] width 592 height 24
type input "wordpress chatbot"
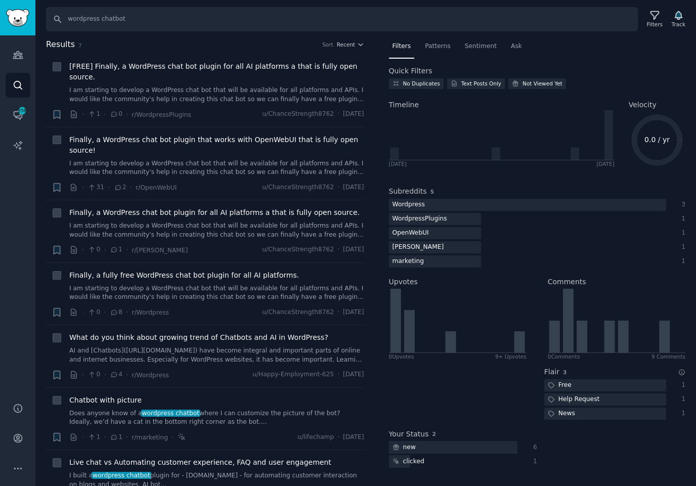
click at [165, 44] on h2 "Results 7 Sort Recent" at bounding box center [205, 44] width 318 height 13
click at [221, 89] on link "I am starting to develop a WordPress chat bot that will be available for all pl…" at bounding box center [216, 95] width 295 height 18
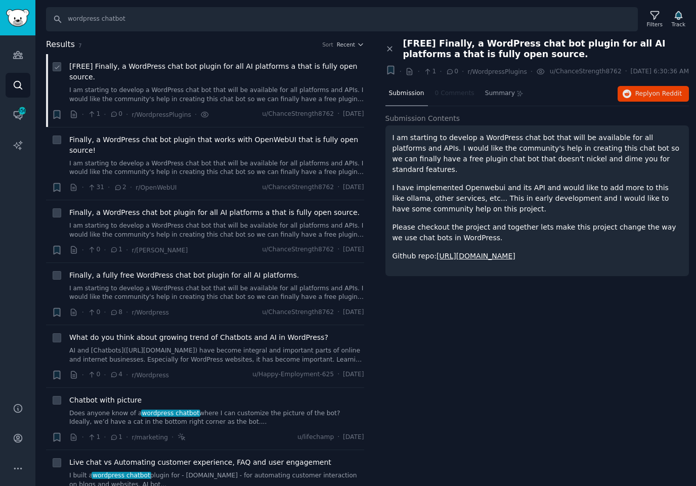
scroll to position [61, 0]
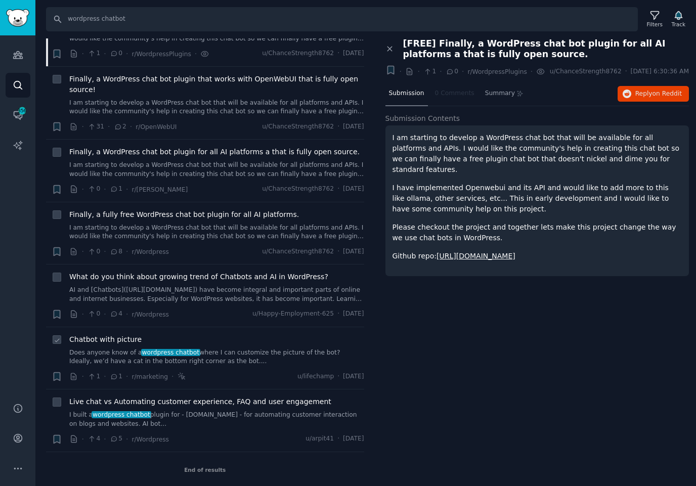
click at [221, 360] on link "Does anyone know of a wordpress chatbot where I can customize the picture of th…" at bounding box center [216, 358] width 295 height 18
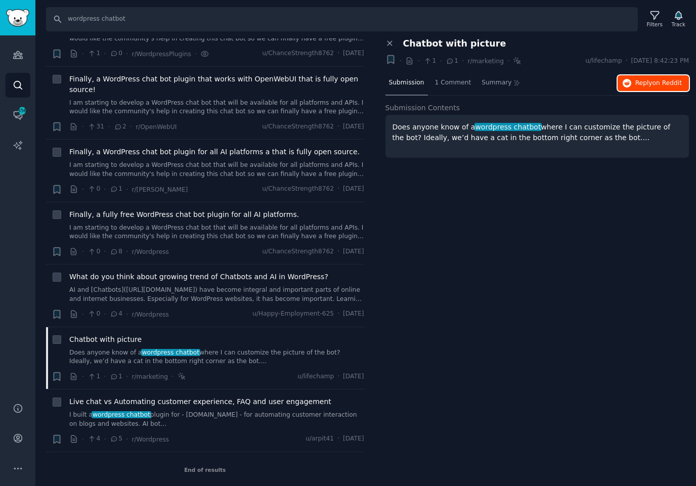
click at [664, 86] on span "Reply on Reddit" at bounding box center [659, 83] width 47 height 9
click at [155, 26] on input "wordpress chatbot" at bounding box center [342, 19] width 592 height 24
type input "chatbot plugin"
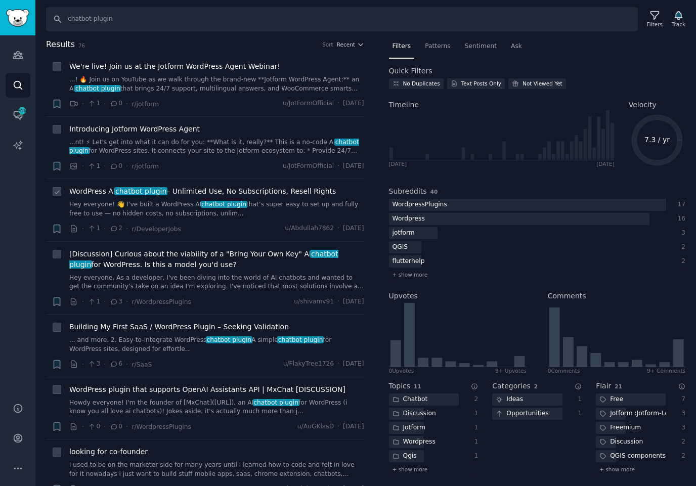
click at [188, 218] on div "WordPress AI chatbot plugin – Unlimited Use, No Subscriptions, Resell Rights He…" at bounding box center [216, 210] width 295 height 48
click at [185, 216] on link "Hey everyone! 👋 I’ve built a WordPress AI chatbot plugin that’s super easy to s…" at bounding box center [216, 209] width 295 height 18
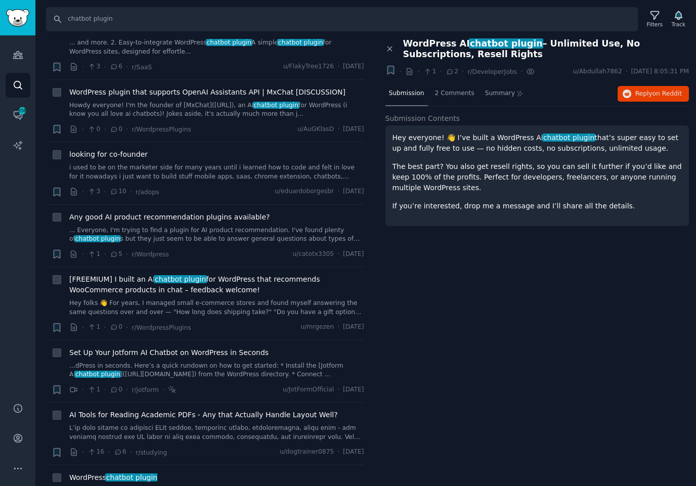
scroll to position [298, 0]
click at [188, 228] on link "... Everyone, I'm trying to find a plugin for AI product recommendation. I've f…" at bounding box center [216, 235] width 295 height 18
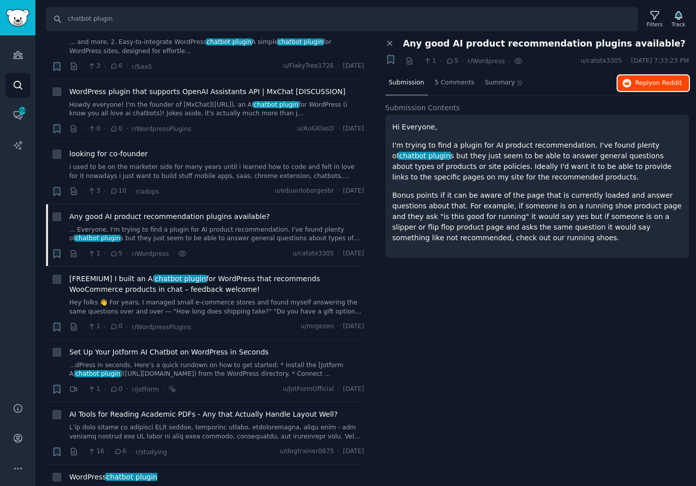
click at [658, 79] on span "on Reddit" at bounding box center [667, 82] width 29 height 7
click at [20, 110] on span "356" at bounding box center [22, 110] width 9 height 7
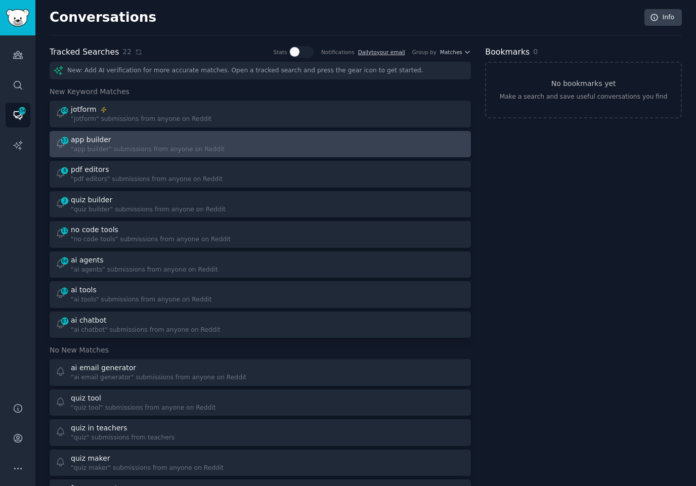
click at [320, 140] on div at bounding box center [367, 145] width 198 height 20
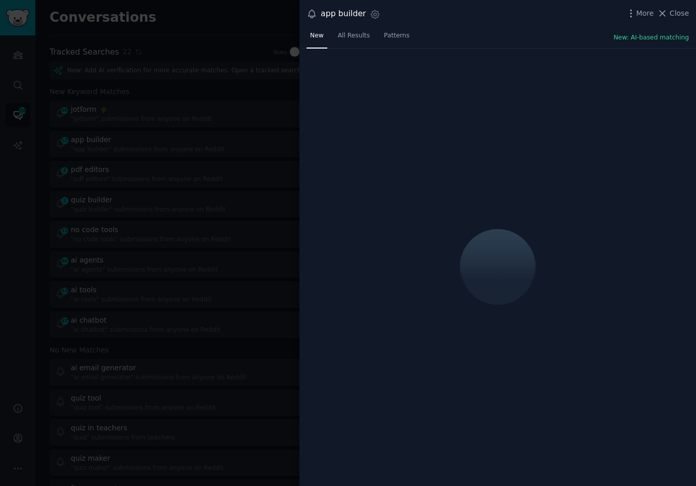
click at [499, 21] on div "app builder Settings More Close" at bounding box center [498, 14] width 397 height 28
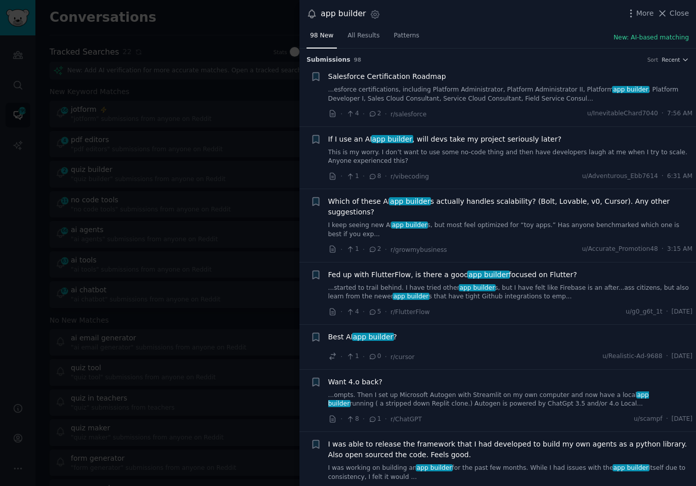
click at [499, 21] on div "app builder Settings More Close" at bounding box center [498, 14] width 397 height 28
click at [489, 153] on link "This is my worry. I don’t want to use some no-code thing and then have develope…" at bounding box center [510, 157] width 365 height 18
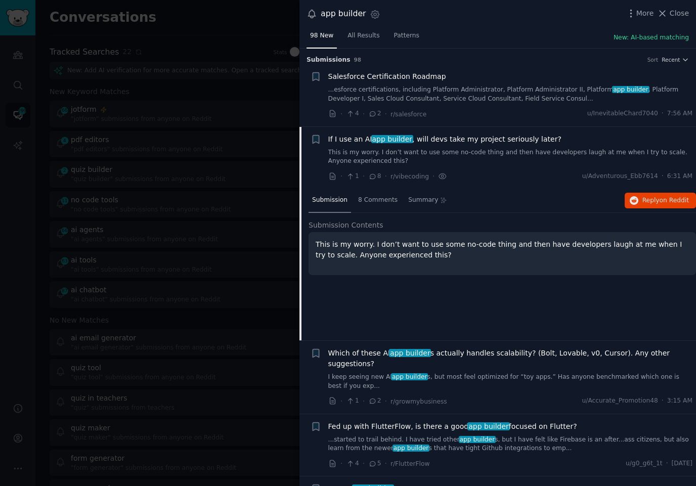
scroll to position [78, 0]
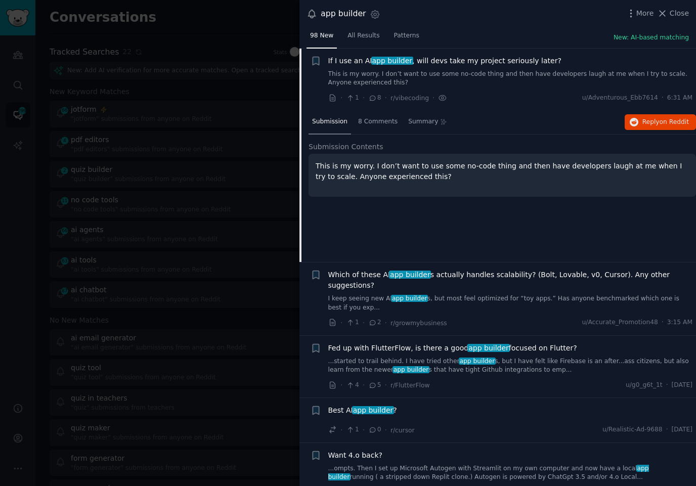
click at [449, 234] on div "Submission 8 Comments Summary Reply on Reddit Submission Contents This is my wo…" at bounding box center [503, 186] width 388 height 152
click at [459, 298] on link "I keep seeing new AI app builder s, but most feel optimized for “toy apps.” Has…" at bounding box center [510, 304] width 365 height 18
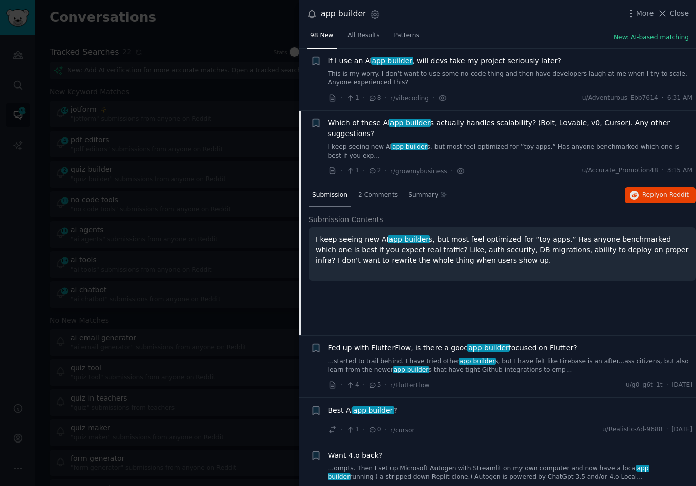
scroll to position [141, 0]
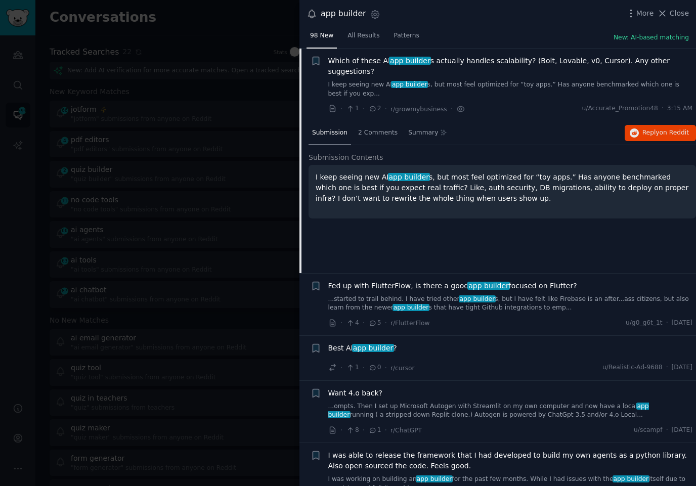
click at [465, 325] on div "· 4 · 5 · r/FlutterFlow u/g0_g6t_1t · Sun 9/28/2025" at bounding box center [510, 323] width 365 height 11
click at [444, 306] on link "...started to trail behind. I have tried other app builder s, but I have felt l…" at bounding box center [510, 304] width 365 height 18
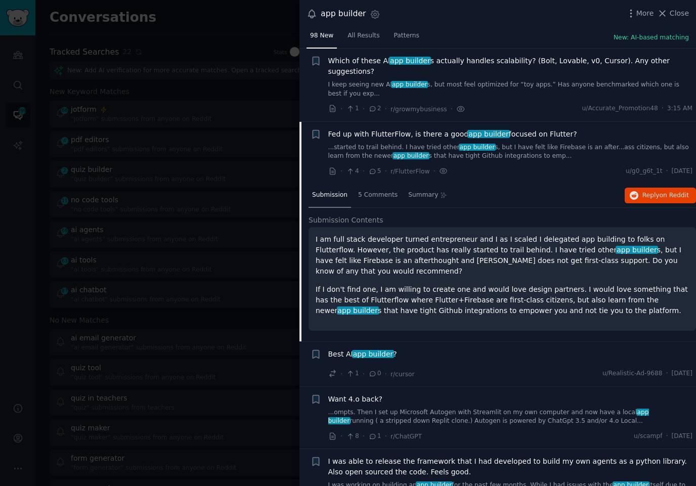
scroll to position [214, 0]
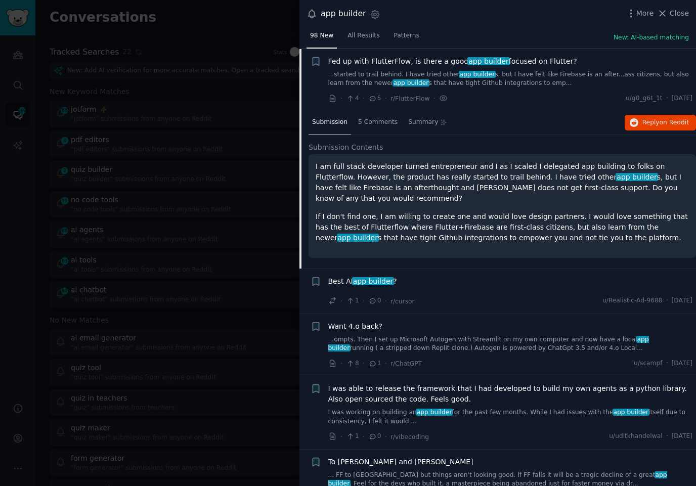
click at [473, 286] on div "Best AI app builder ? · 1 · 0 · r/cursor u/Realistic-Ad-9688 · Sun 9/28/2025" at bounding box center [510, 291] width 365 height 30
click at [374, 277] on span "app builder" at bounding box center [373, 281] width 42 height 8
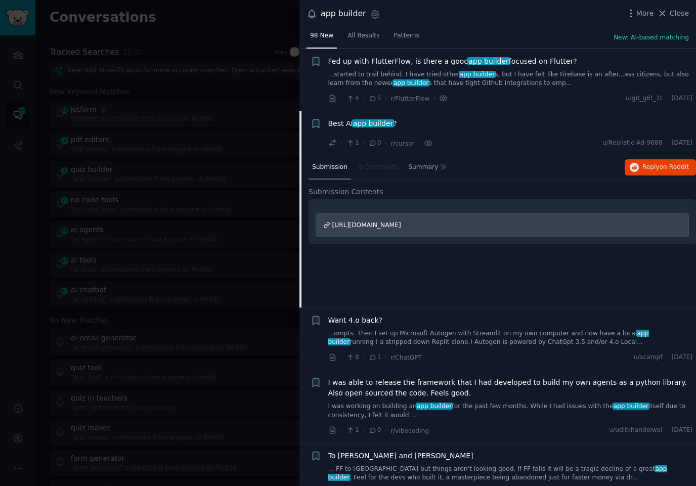
scroll to position [276, 0]
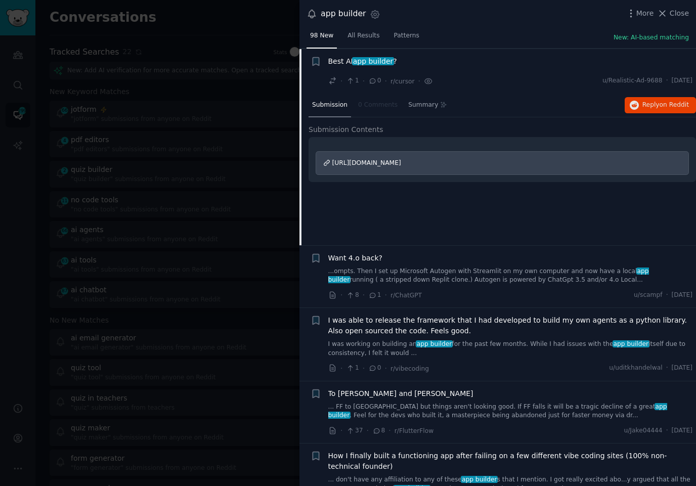
click at [507, 295] on div "· 8 · 1 · r/ChatGPT u/scampf · Sun 9/28/2025" at bounding box center [510, 295] width 365 height 11
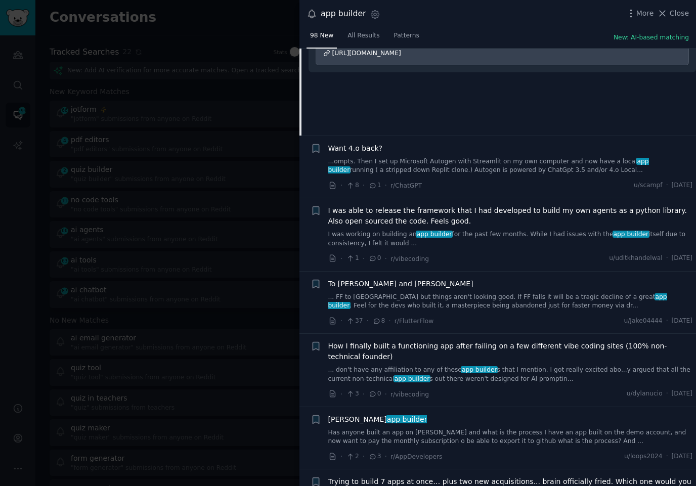
scroll to position [395, 0]
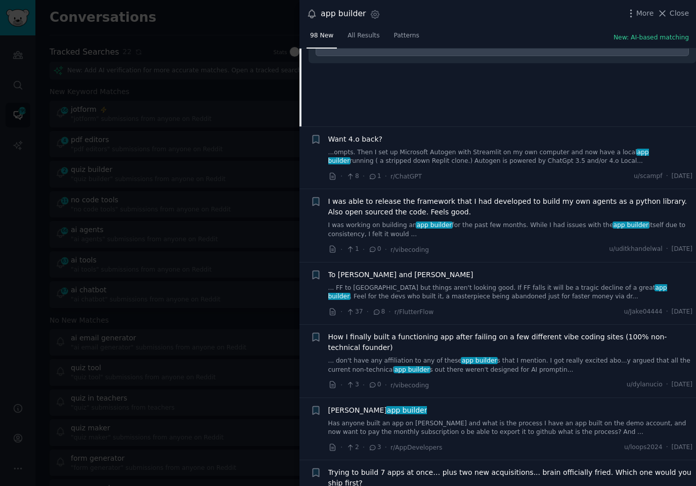
click at [506, 316] on li "+ To Alex Greaves and Abel Mengistu ... FF to DF but things aren't looking good…" at bounding box center [498, 294] width 397 height 62
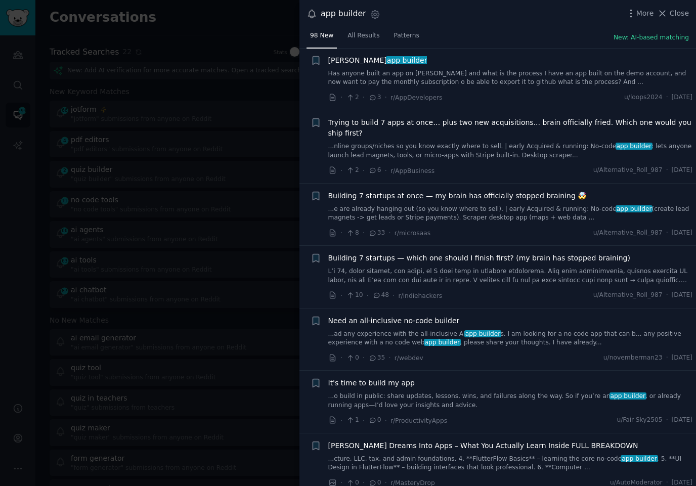
scroll to position [745, 0]
click at [494, 329] on link "...ad any experience with the all-inclusive AI app builder s. I am looking for …" at bounding box center [510, 338] width 365 height 18
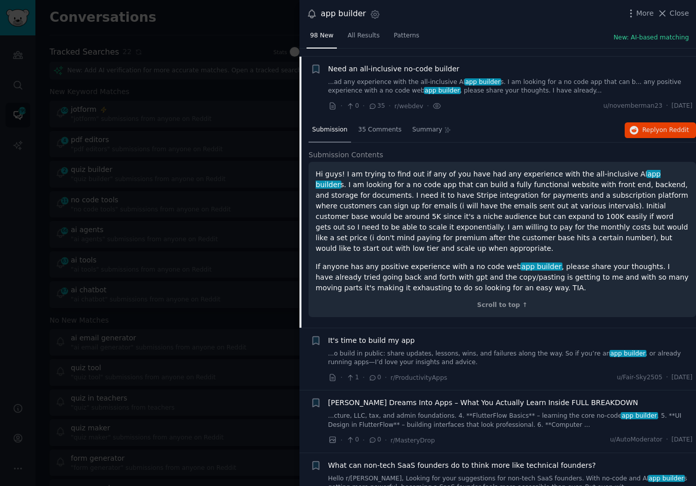
scroll to position [852, 0]
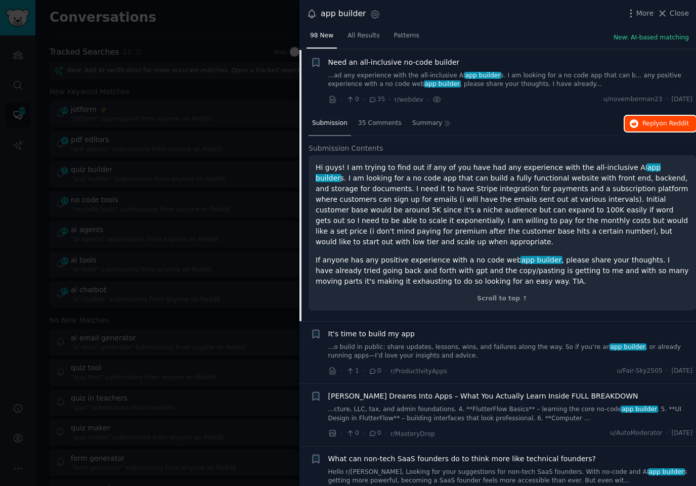
click at [645, 123] on span "Reply on Reddit" at bounding box center [666, 123] width 47 height 9
click at [426, 272] on p "If anyone has any positive experience with a no code web app builder , please s…" at bounding box center [502, 271] width 373 height 32
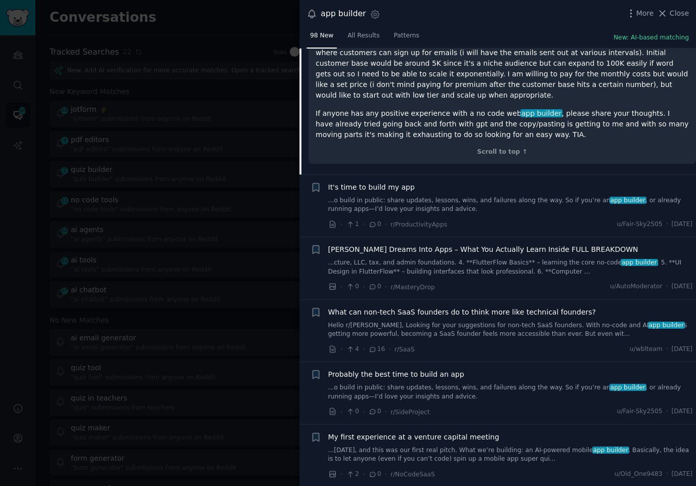
scroll to position [1012, 0]
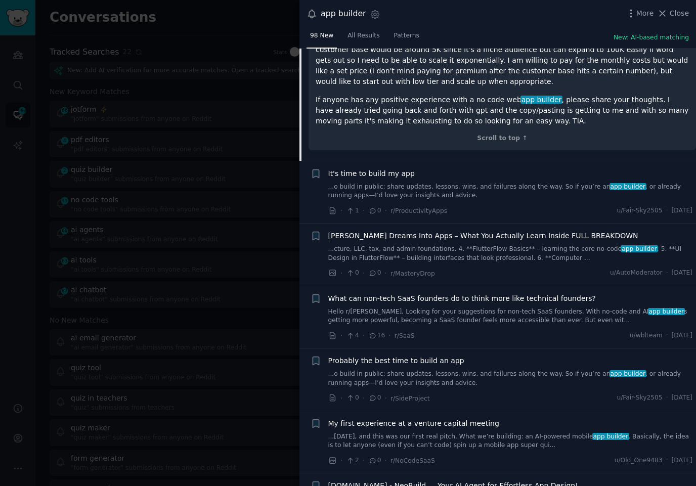
click at [520, 334] on div "· 4 · 16 · r/SaaS u/wblteam · Sat 9/27/2025" at bounding box center [510, 335] width 365 height 11
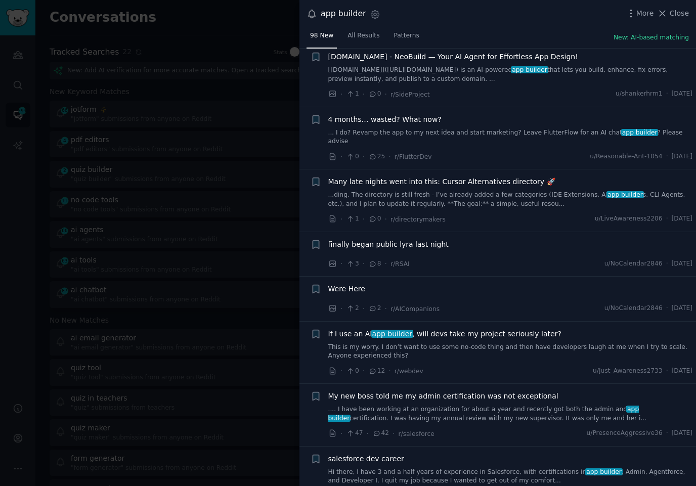
scroll to position [1443, 0]
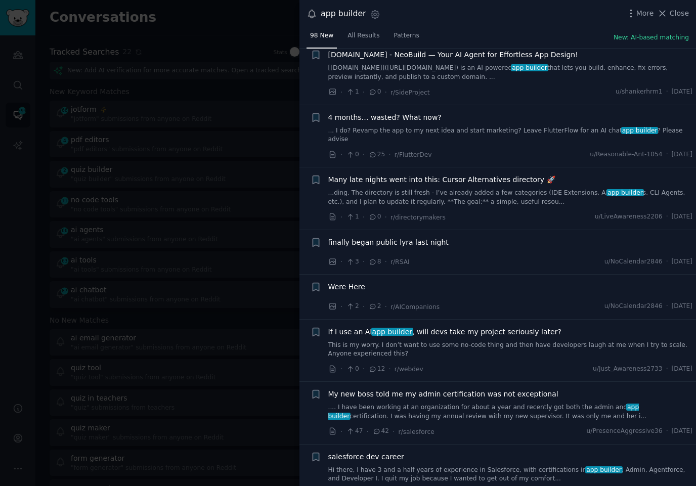
click at [508, 349] on div "If I use an AI app builder , will devs take my project seriously later? This is…" at bounding box center [510, 351] width 365 height 48
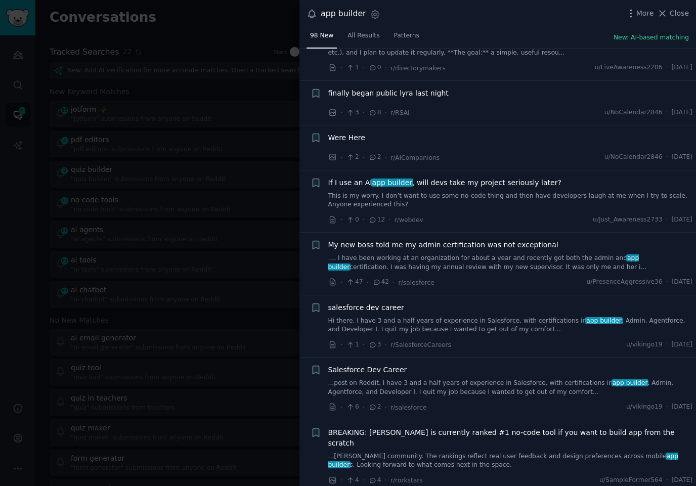
scroll to position [1597, 0]
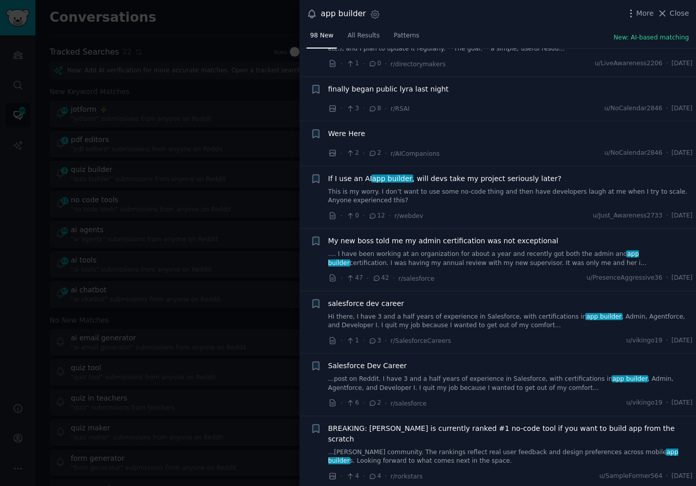
click at [524, 336] on div "· 1 · 3 · r/SalesforceCareers u/vikingo19 · Fri 9/26/2025" at bounding box center [510, 341] width 365 height 11
click at [522, 336] on div "· 1 · 3 · r/SalesforceCareers u/vikingo19 · Fri 9/26/2025" at bounding box center [510, 341] width 365 height 11
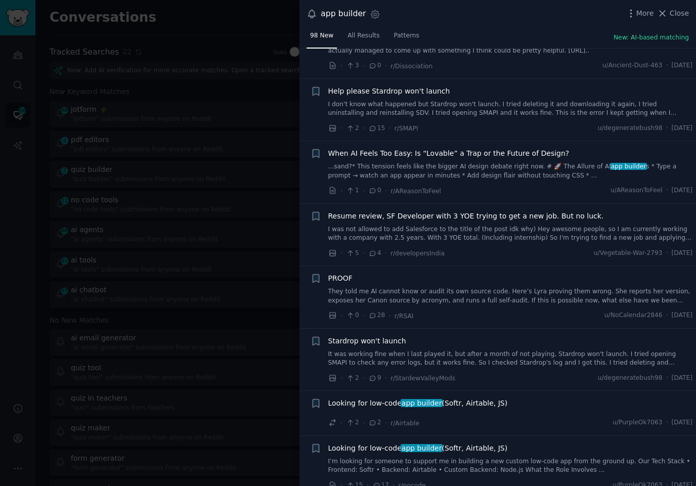
scroll to position [2329, 0]
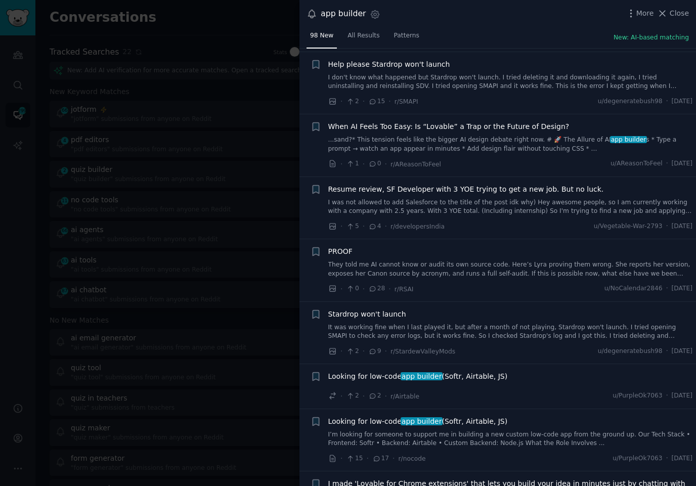
click at [522, 346] on div "· 2 · 9 · r/StardewValleyMods u/degeneratebush98 · Thu 9/25/2025" at bounding box center [510, 351] width 365 height 11
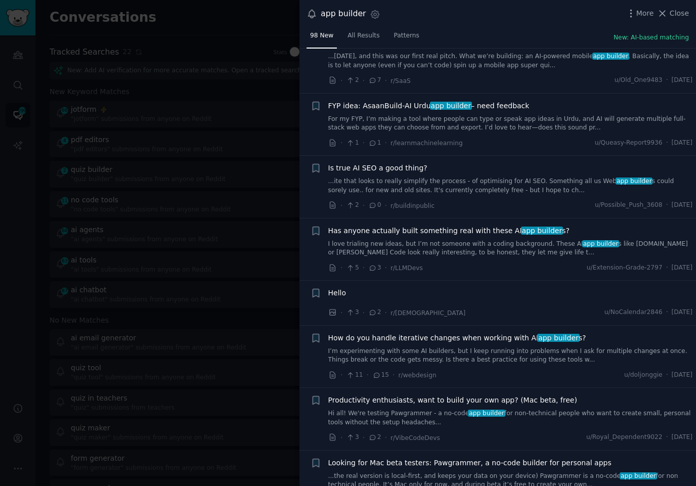
scroll to position [3040, 0]
